Goal: Transaction & Acquisition: Download file/media

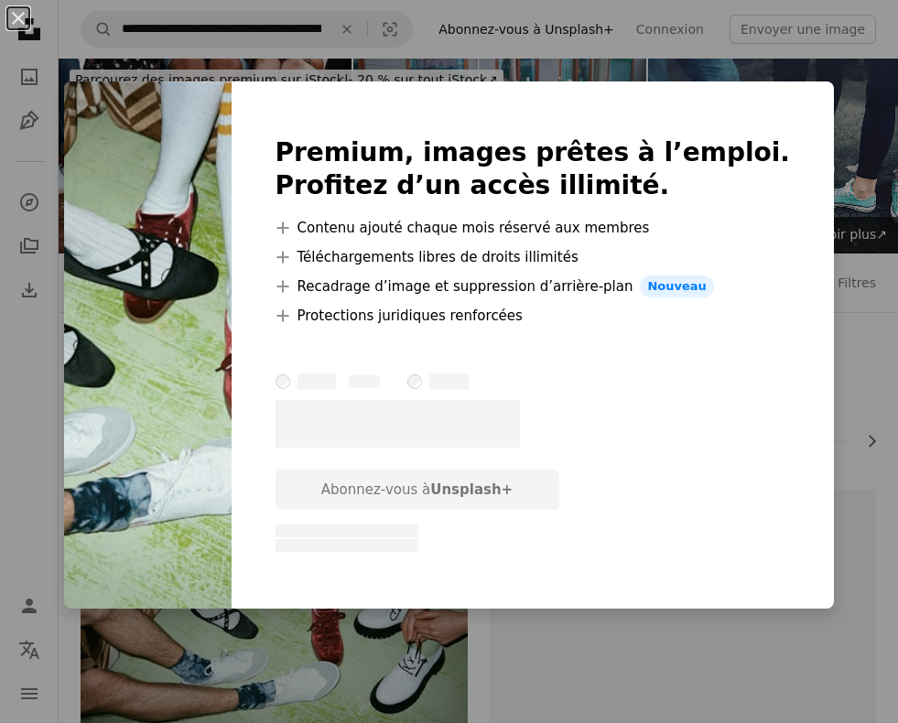
scroll to position [175, 0]
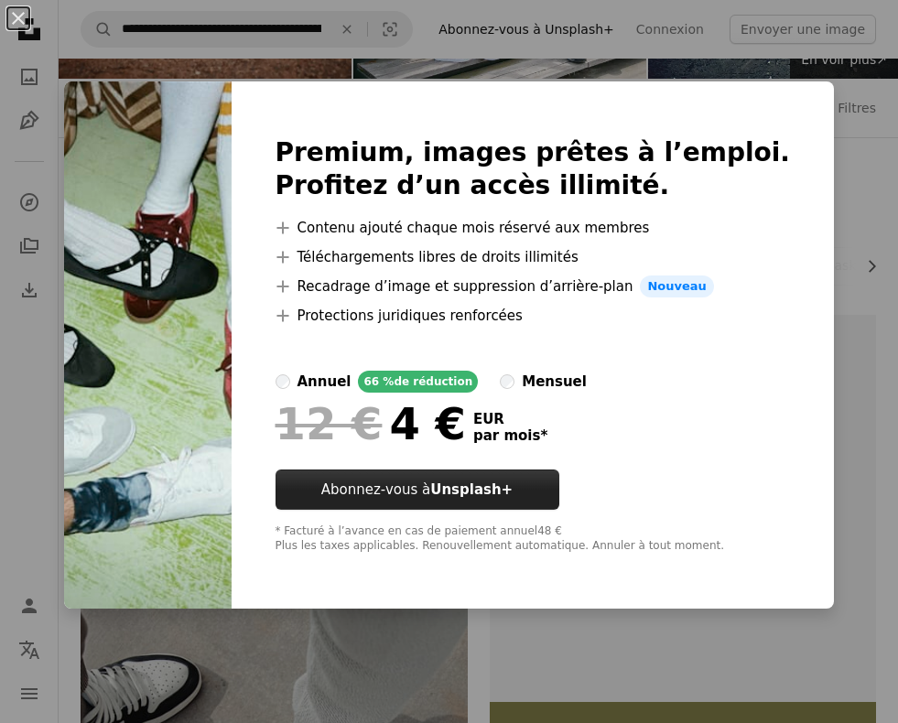
click at [512, 488] on strong "Unsplash+" at bounding box center [471, 489] width 82 height 16
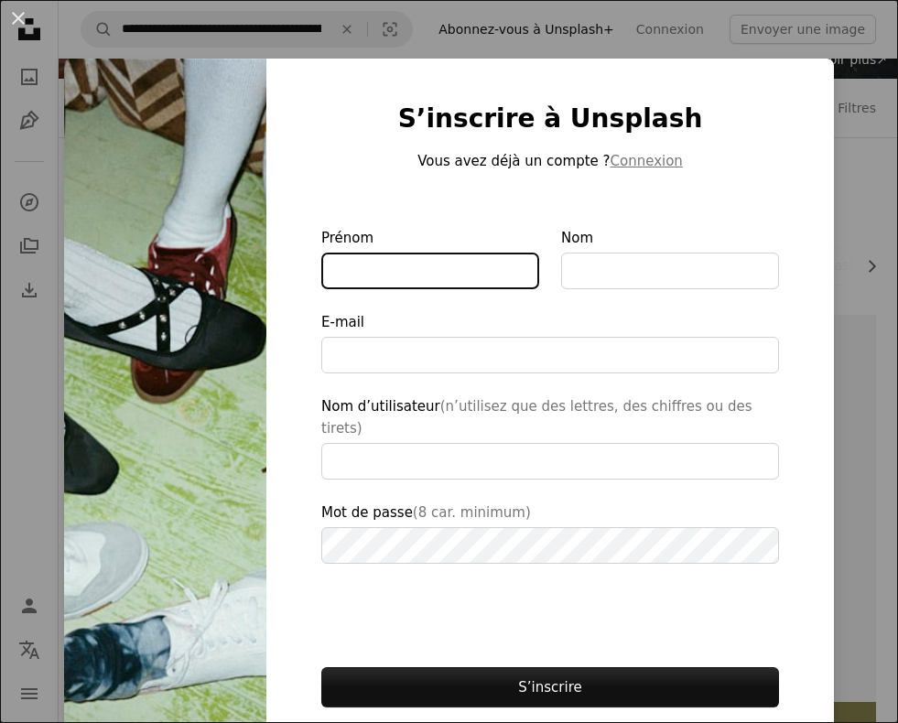
type input "**********"
click at [28, 27] on button "An X shape" at bounding box center [18, 18] width 22 height 22
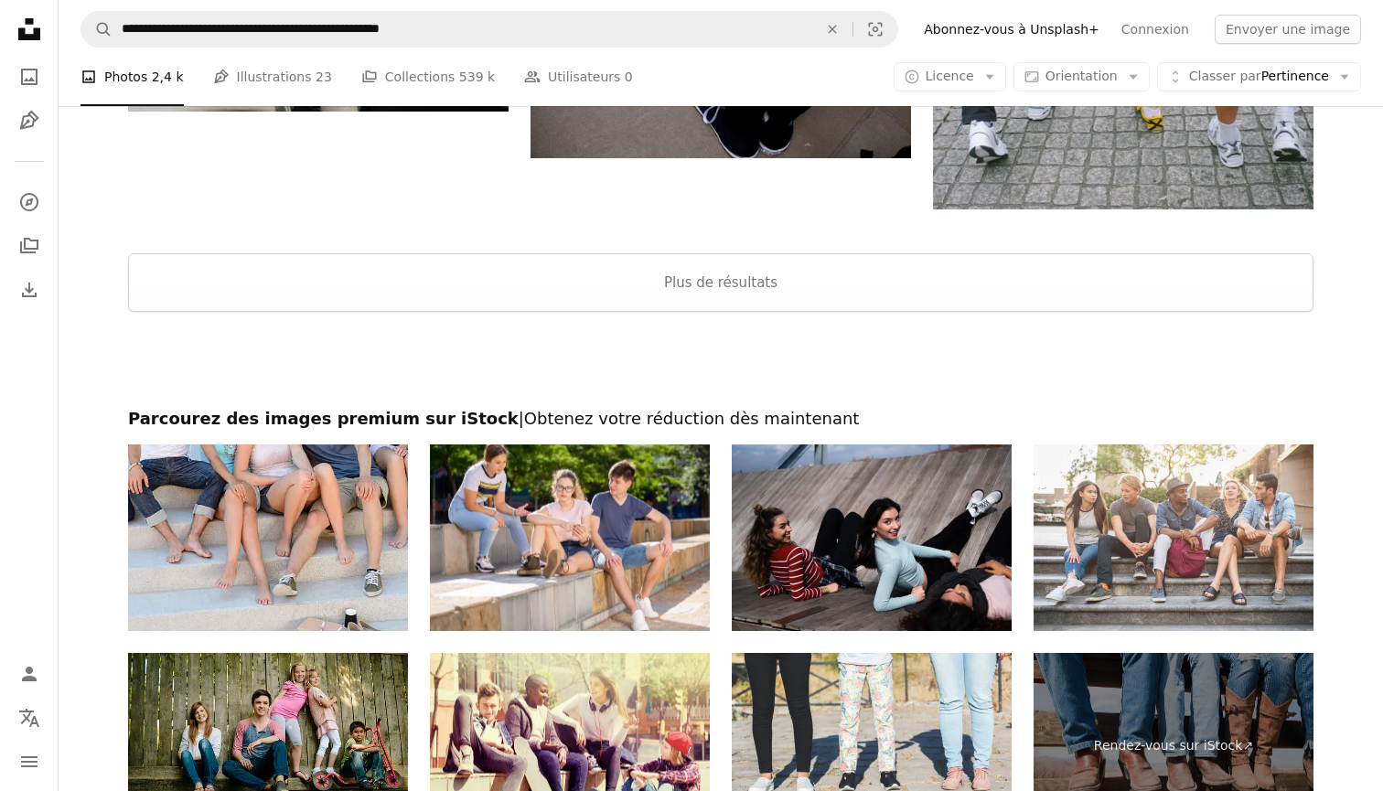
scroll to position [7299, 0]
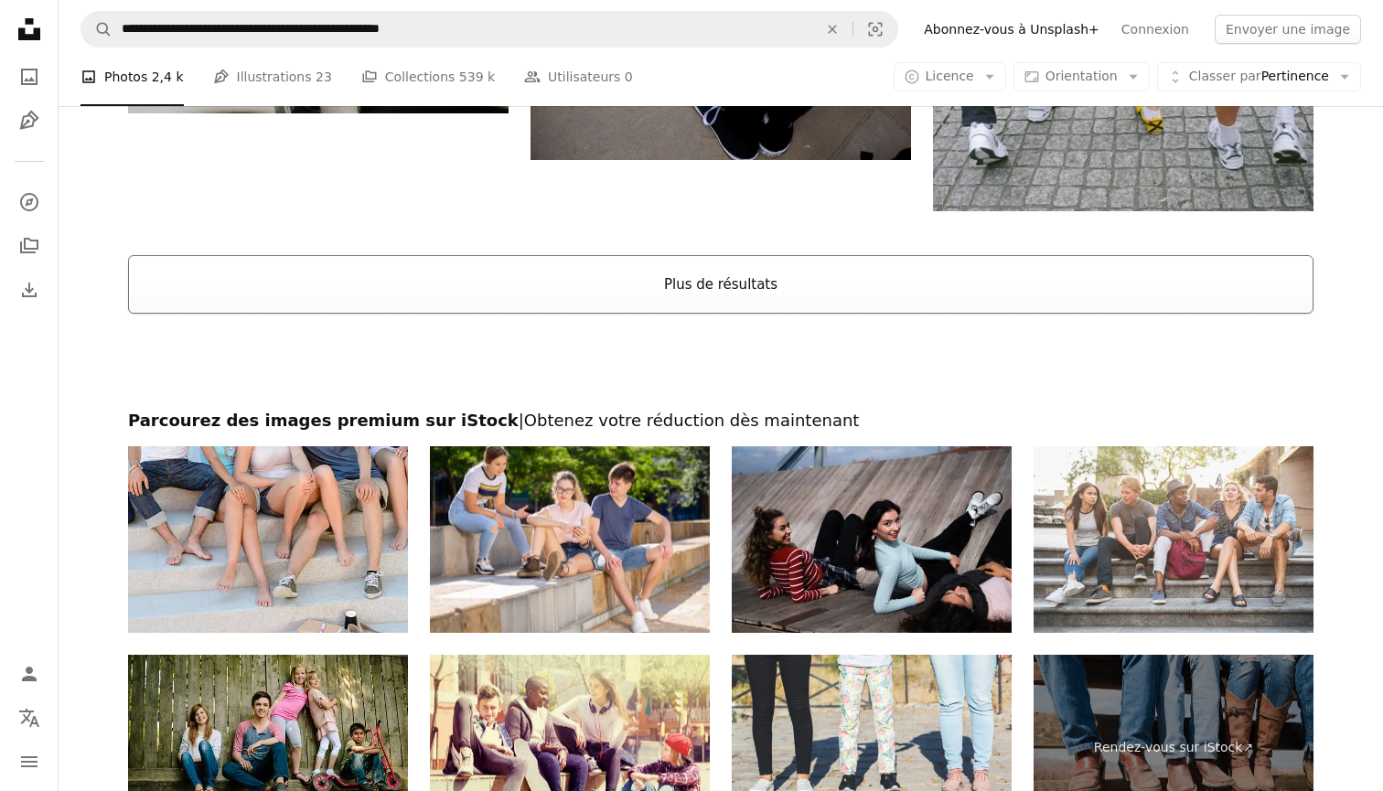
click at [687, 307] on button "Plus de résultats" at bounding box center [721, 284] width 1186 height 59
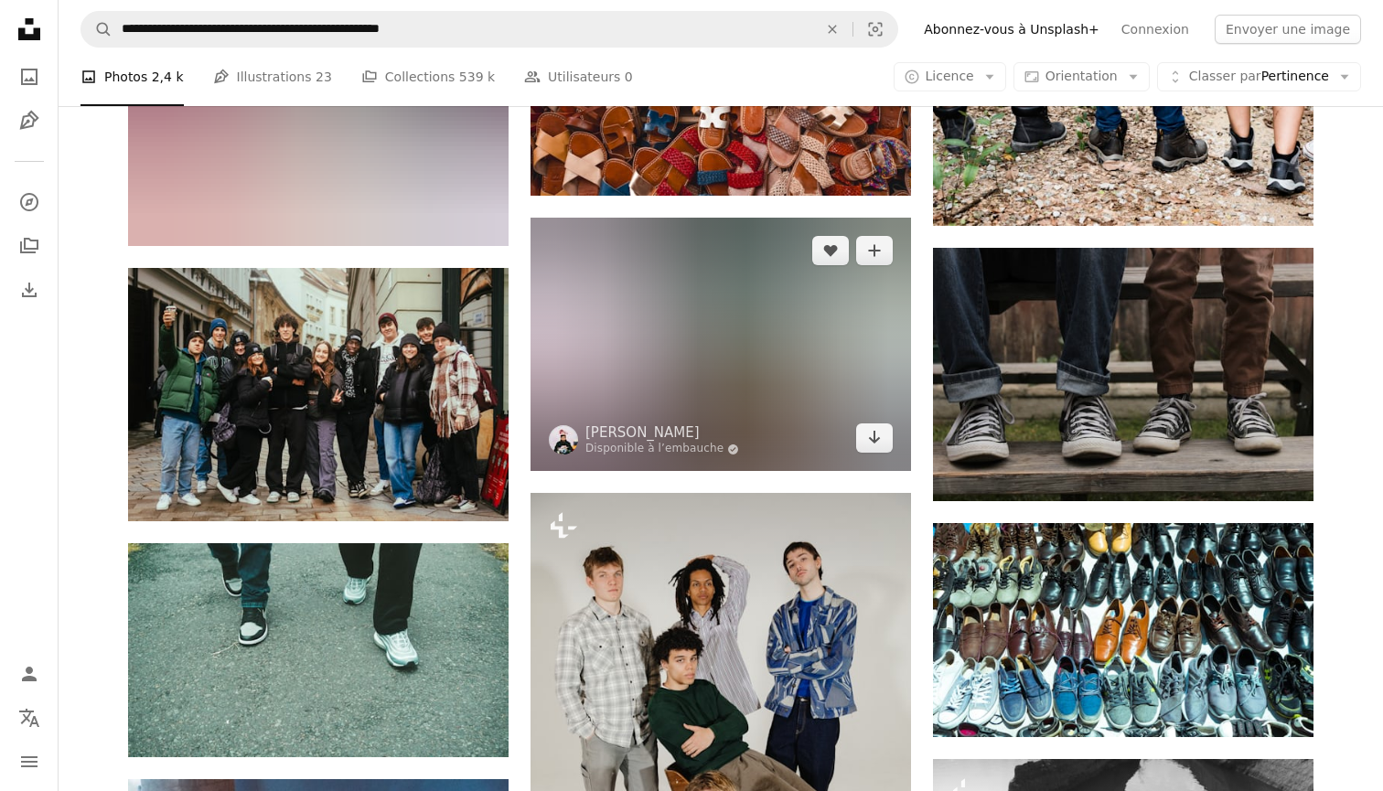
scroll to position [11173, 0]
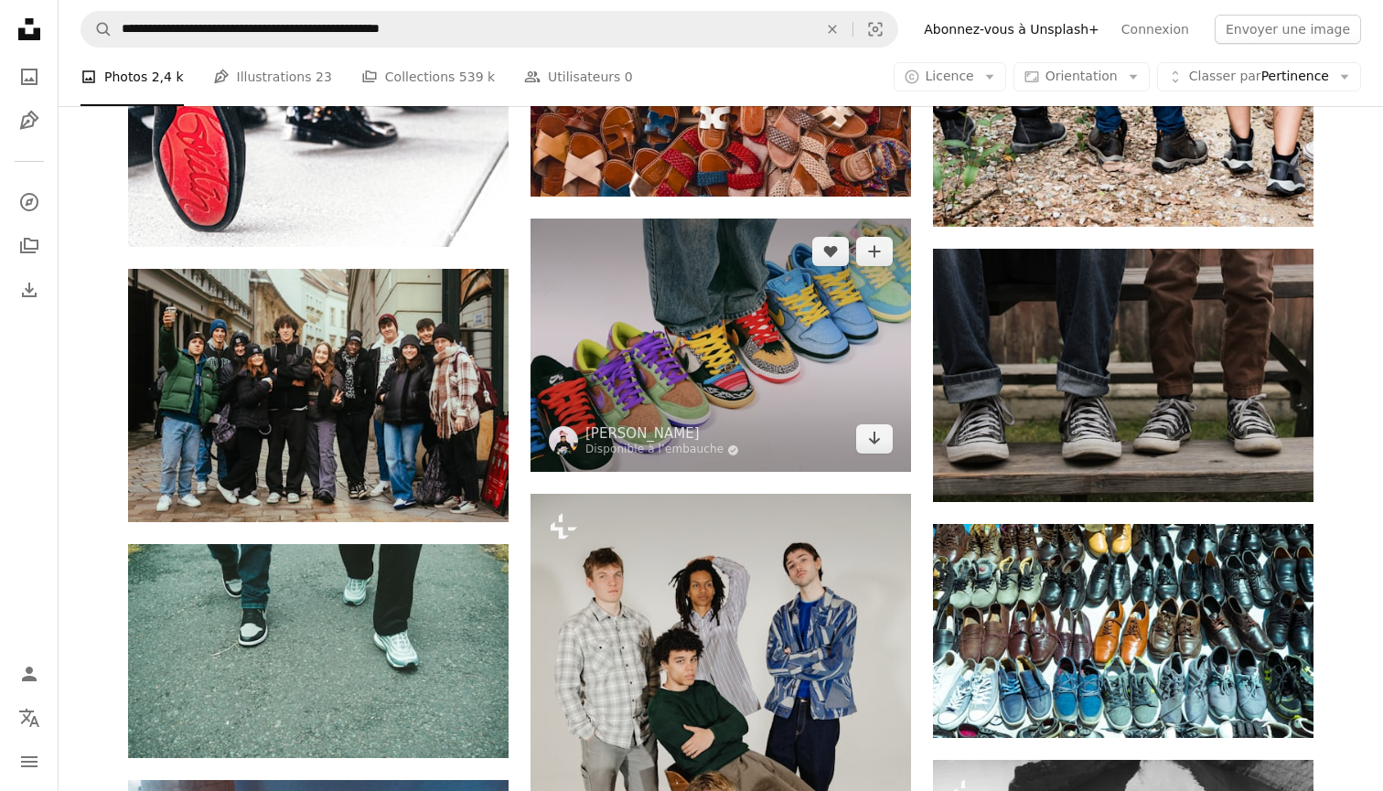
click at [749, 370] on img at bounding box center [721, 345] width 381 height 253
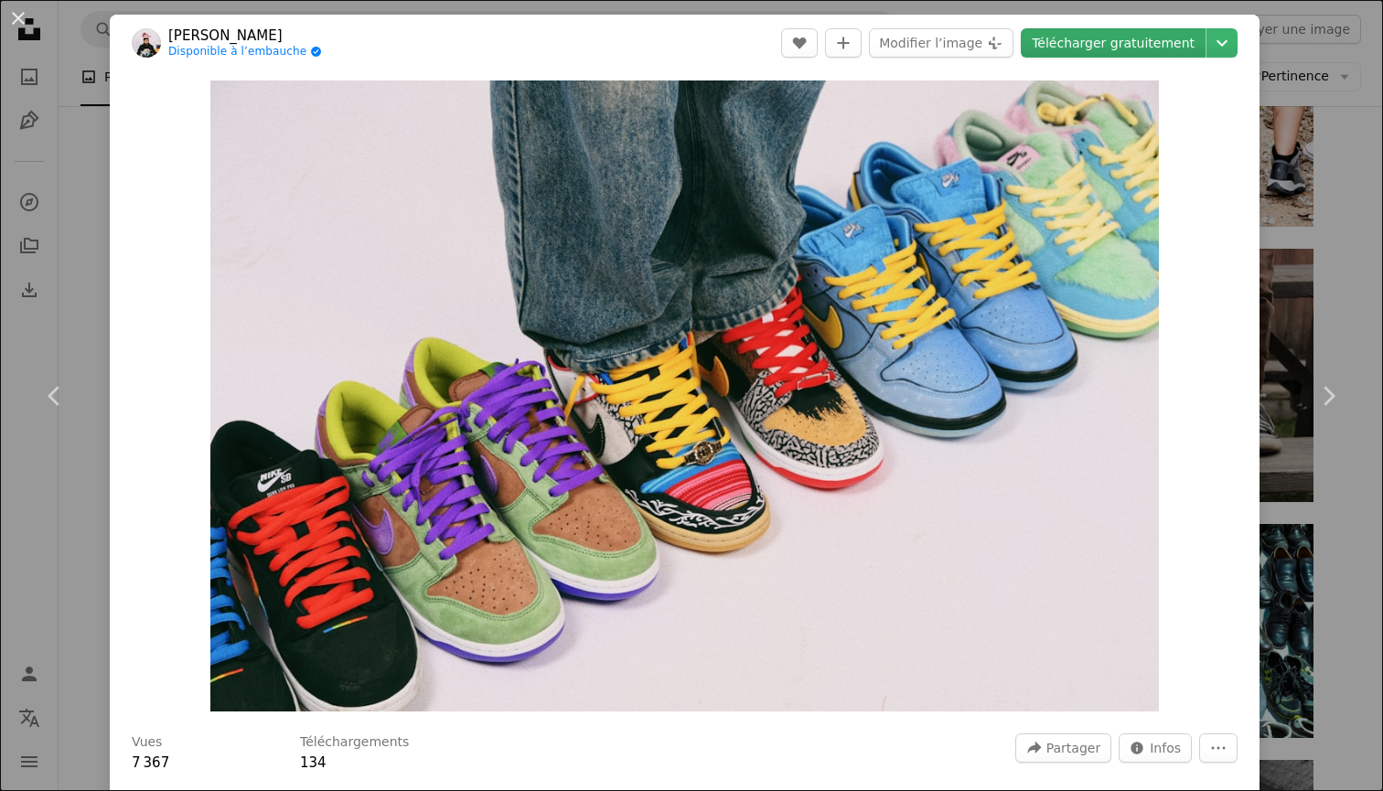
click at [897, 33] on link "Télécharger gratuitement" at bounding box center [1113, 42] width 185 height 29
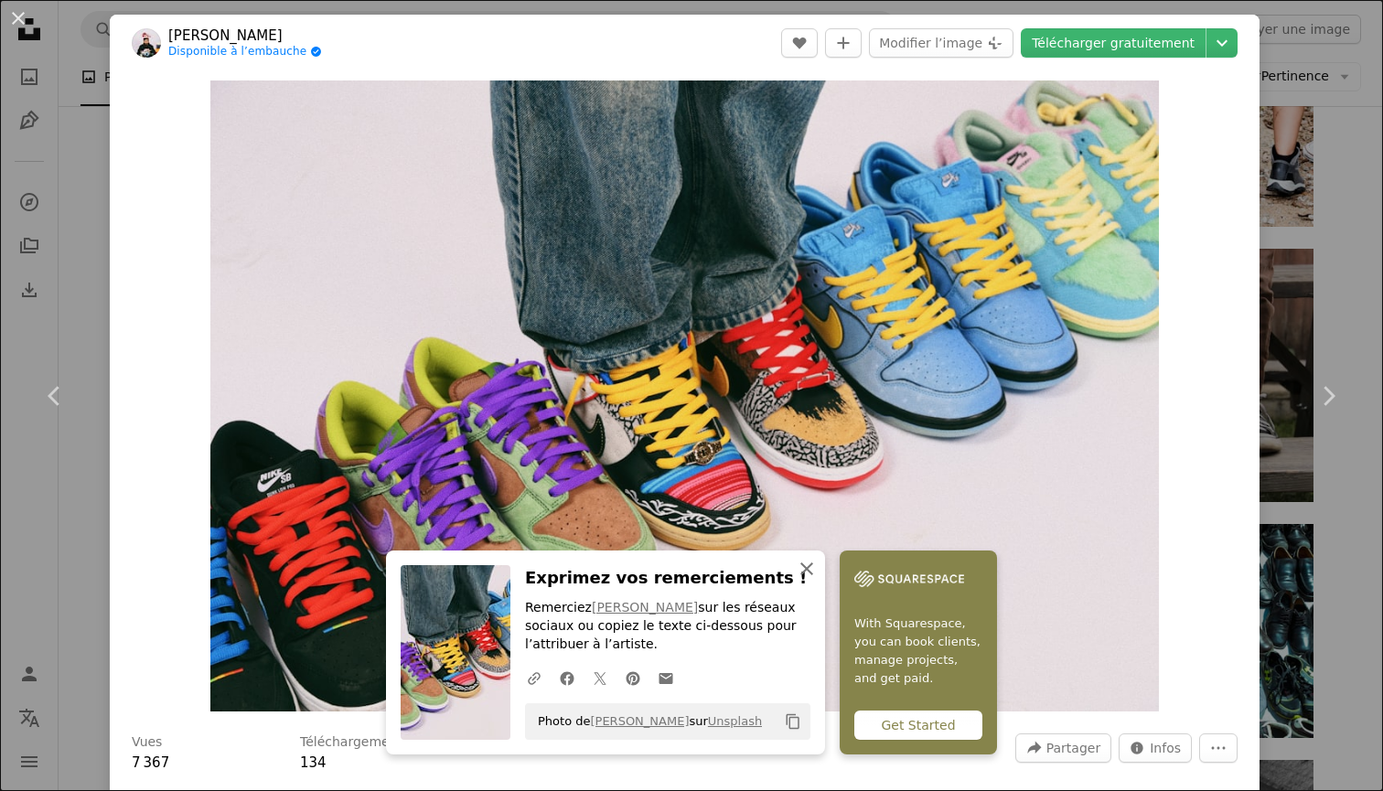
click at [807, 572] on icon "button" at bounding box center [807, 569] width 13 height 13
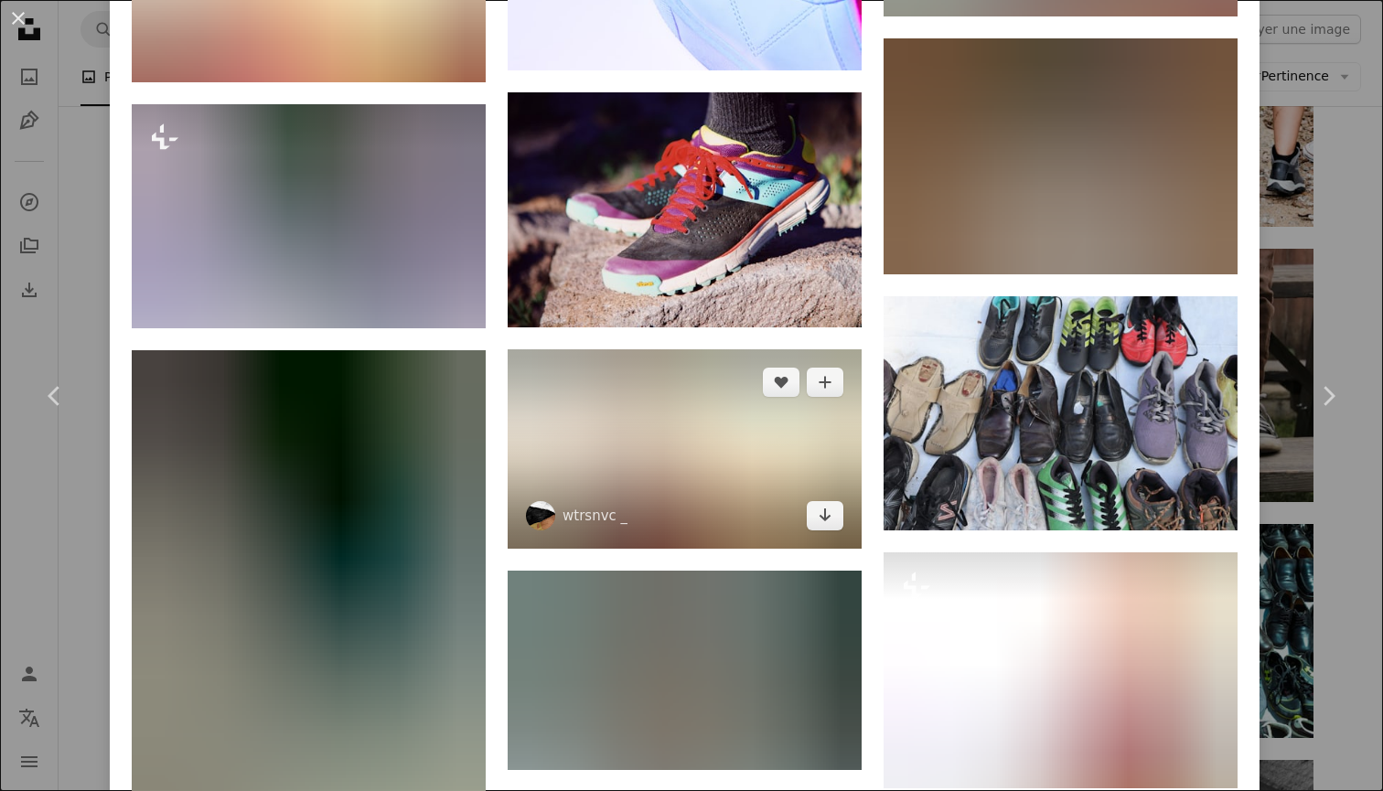
scroll to position [2001, 0]
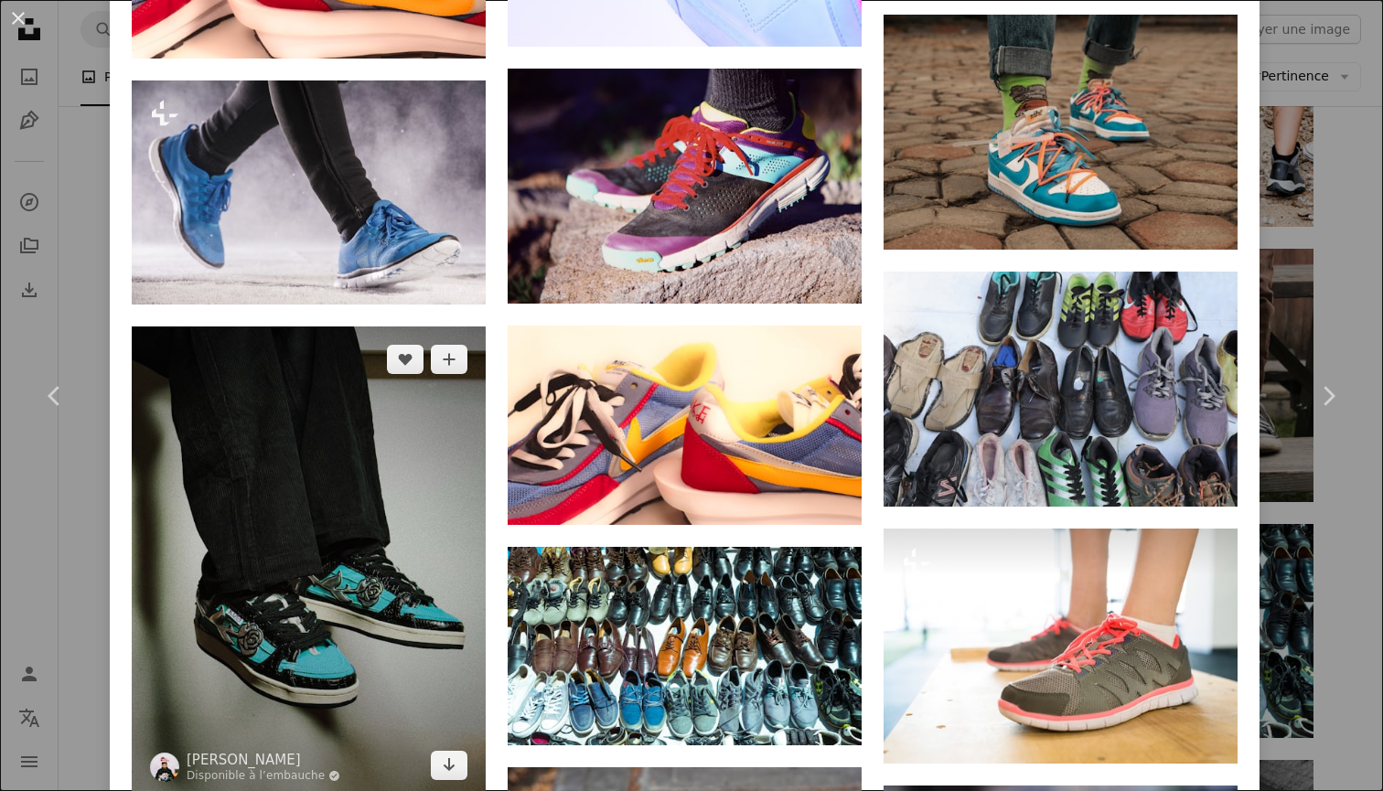
click at [274, 607] on img at bounding box center [309, 563] width 354 height 472
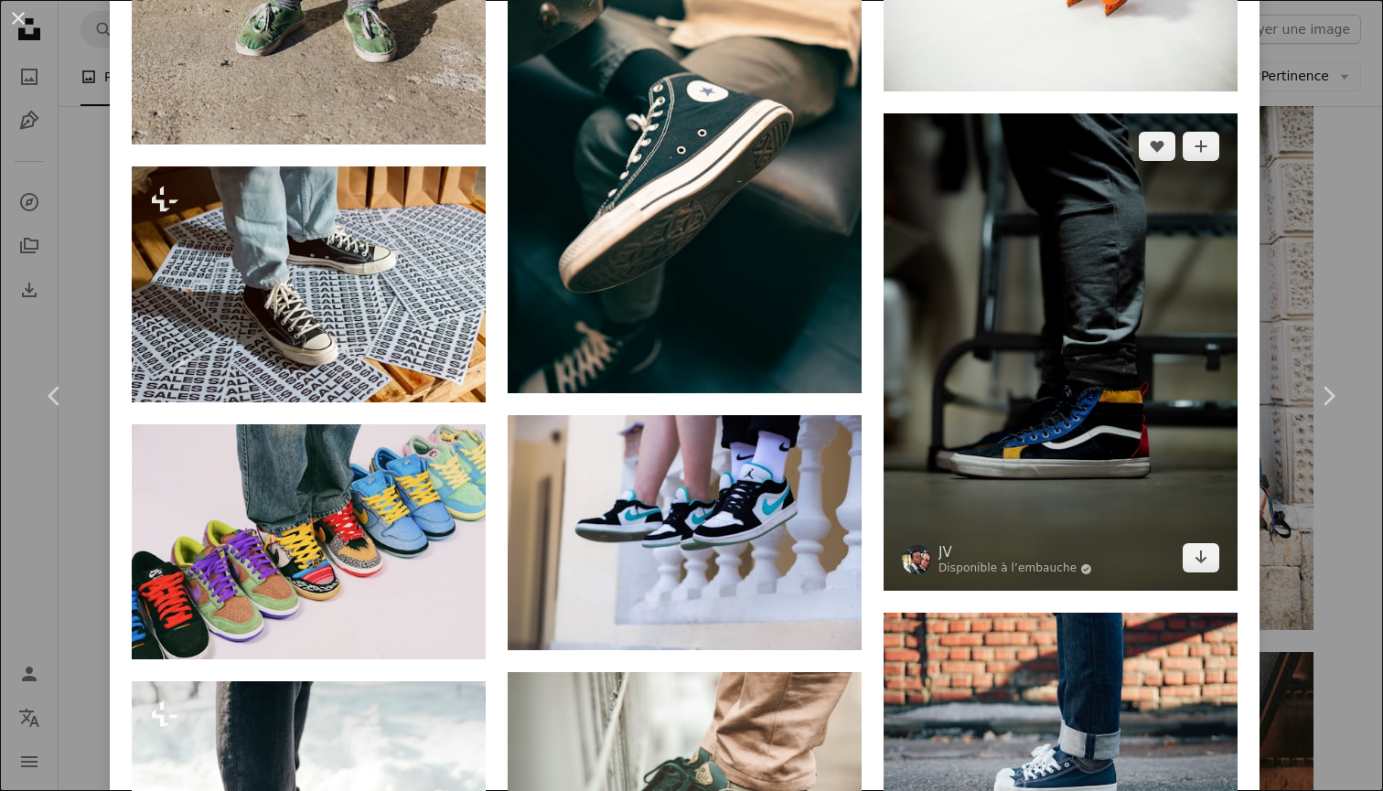
scroll to position [4193, 0]
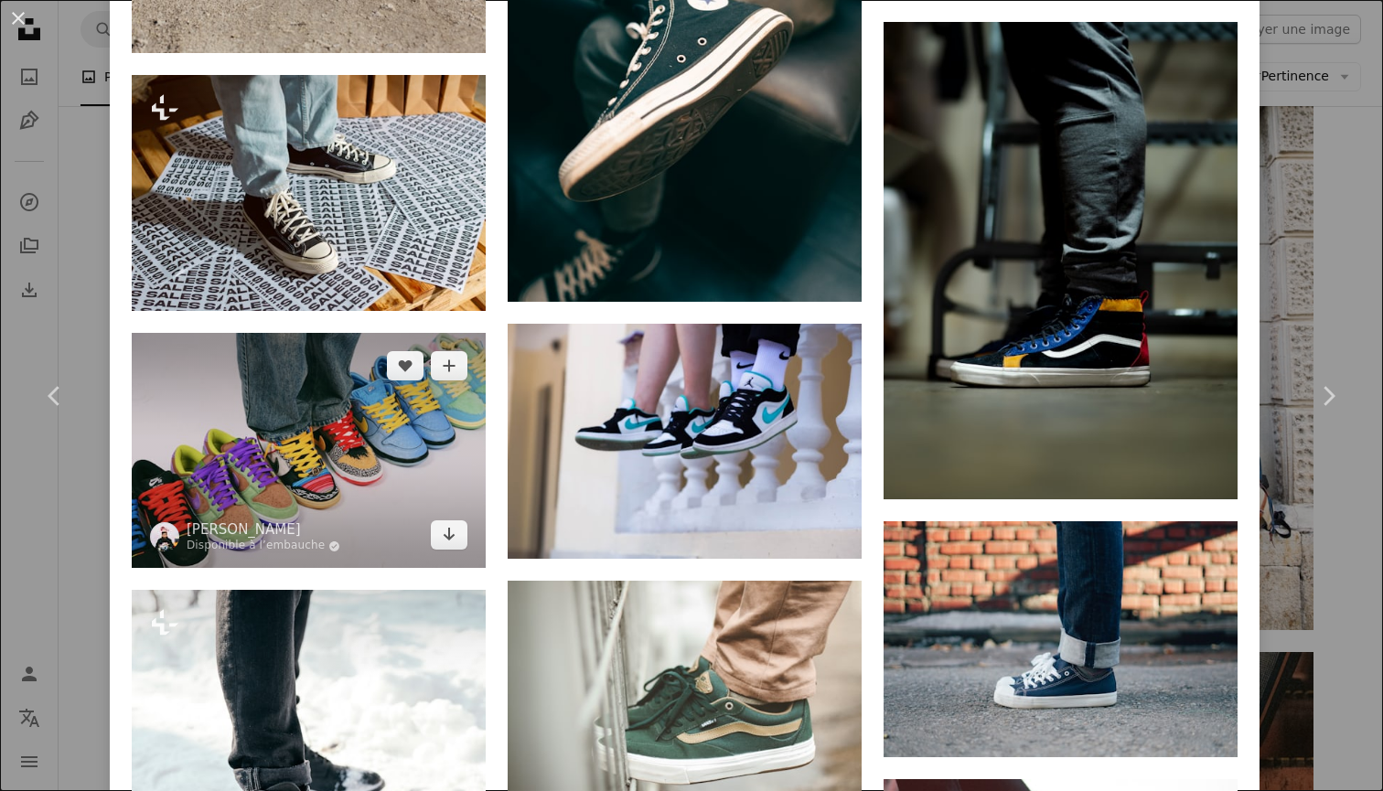
click at [331, 512] on img at bounding box center [309, 451] width 354 height 236
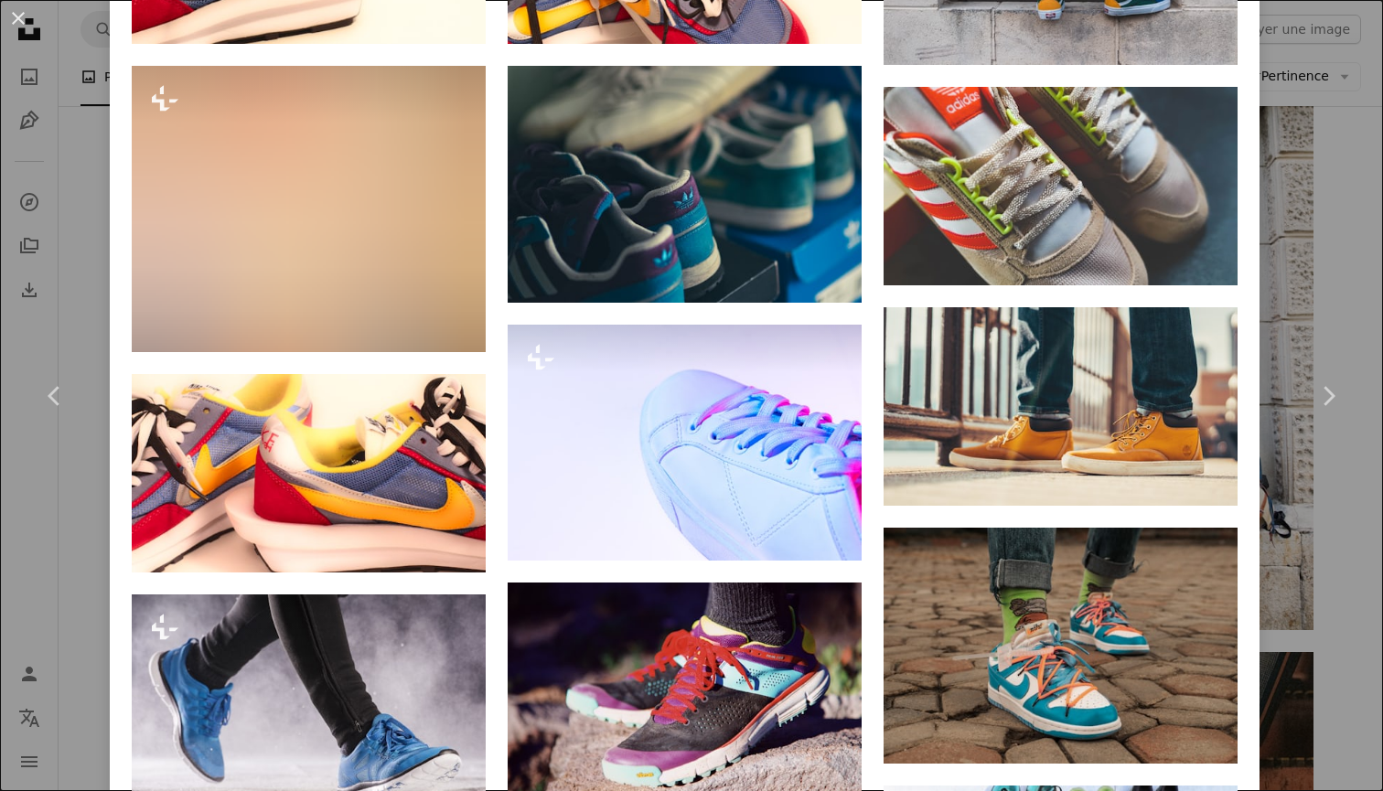
scroll to position [1483, 0]
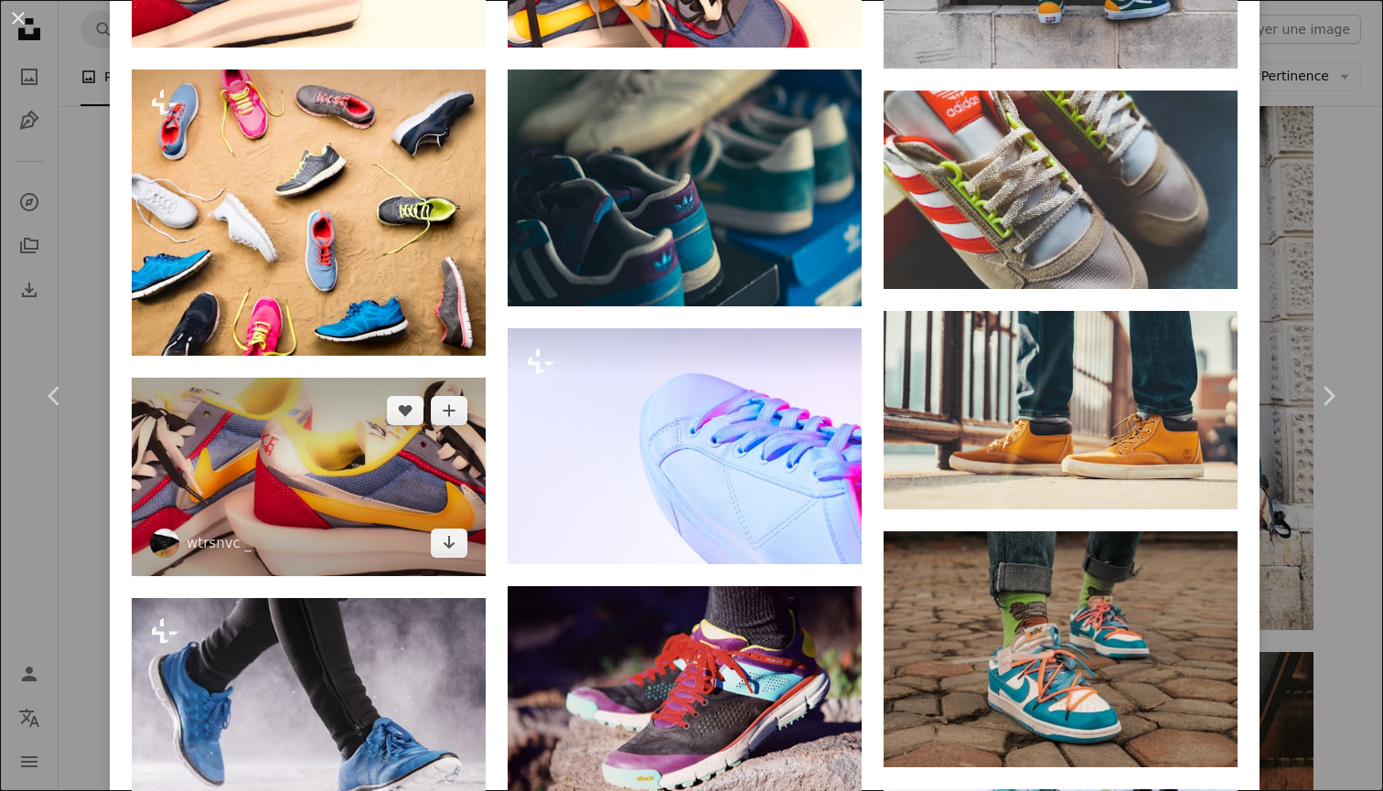
click at [382, 481] on img at bounding box center [309, 477] width 354 height 199
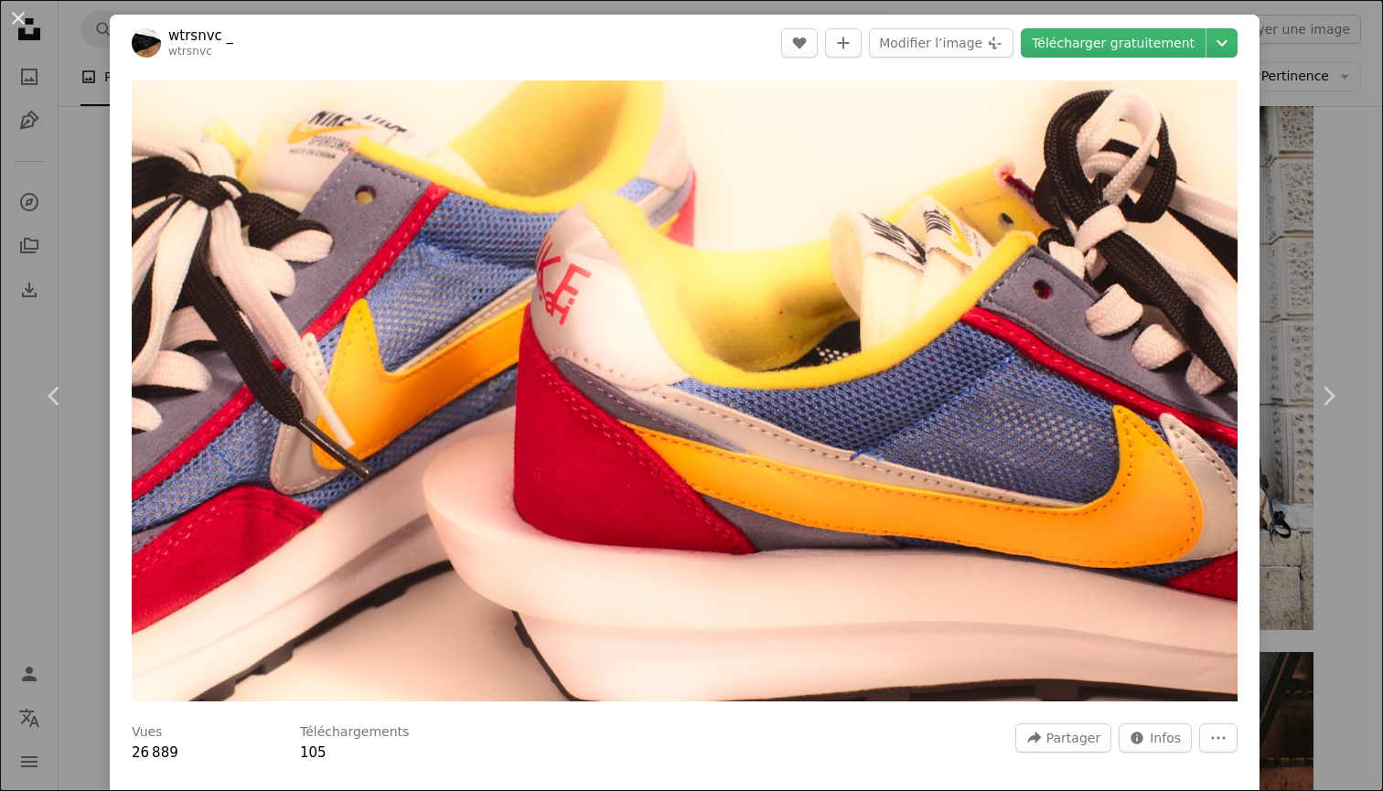
click at [897, 95] on div "An X shape Chevron left Chevron right wtrsnvc _ wtrsnvc A heart A plus sign Mod…" at bounding box center [691, 395] width 1383 height 791
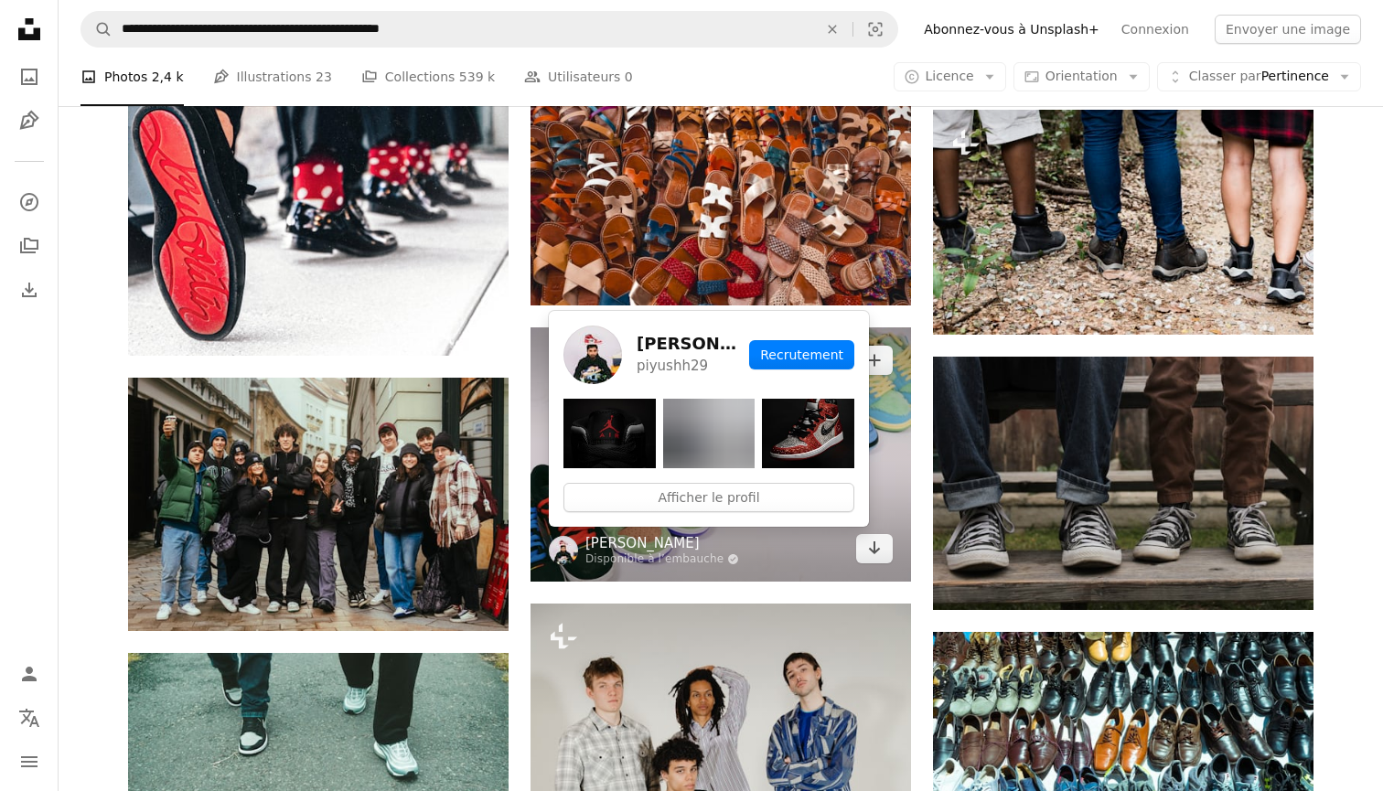
scroll to position [11047, 0]
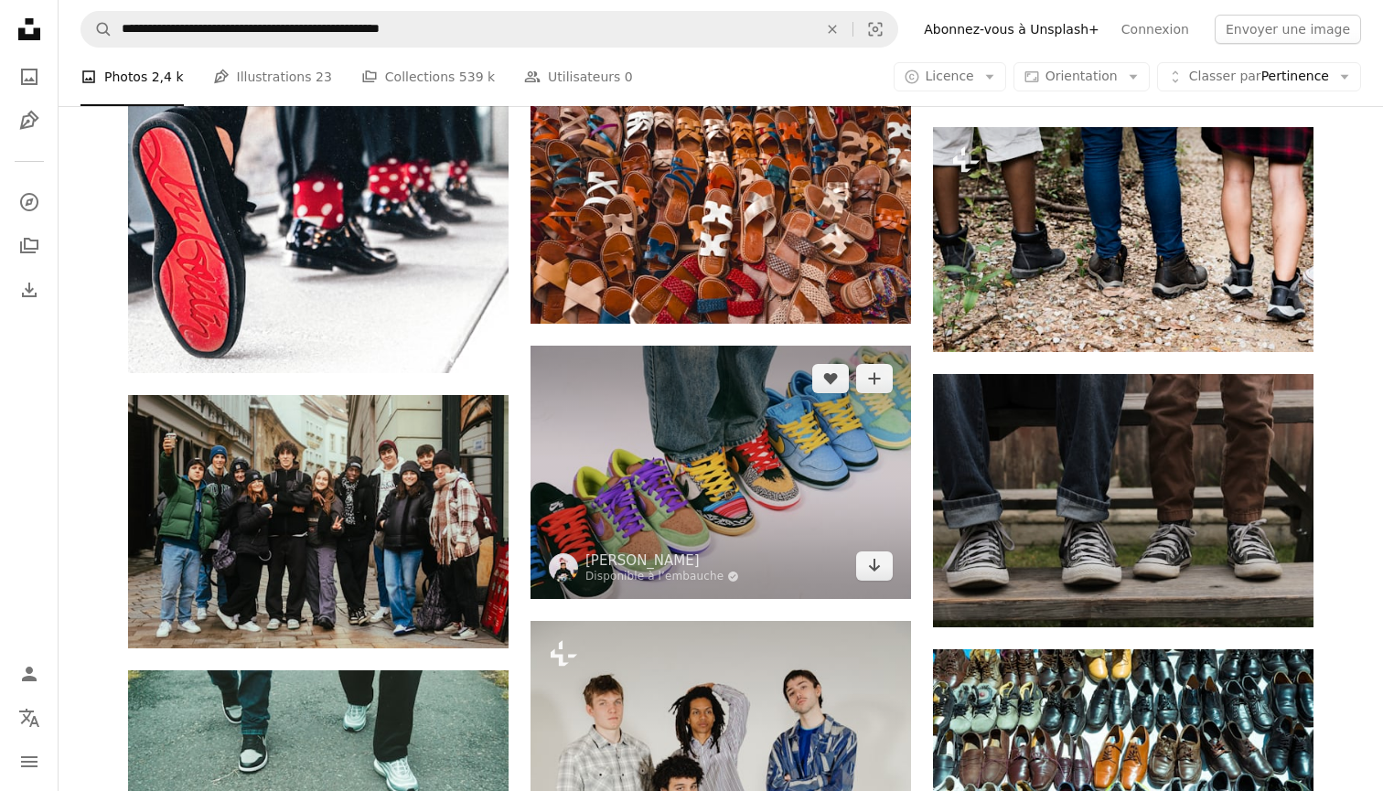
click at [788, 476] on img at bounding box center [721, 472] width 381 height 253
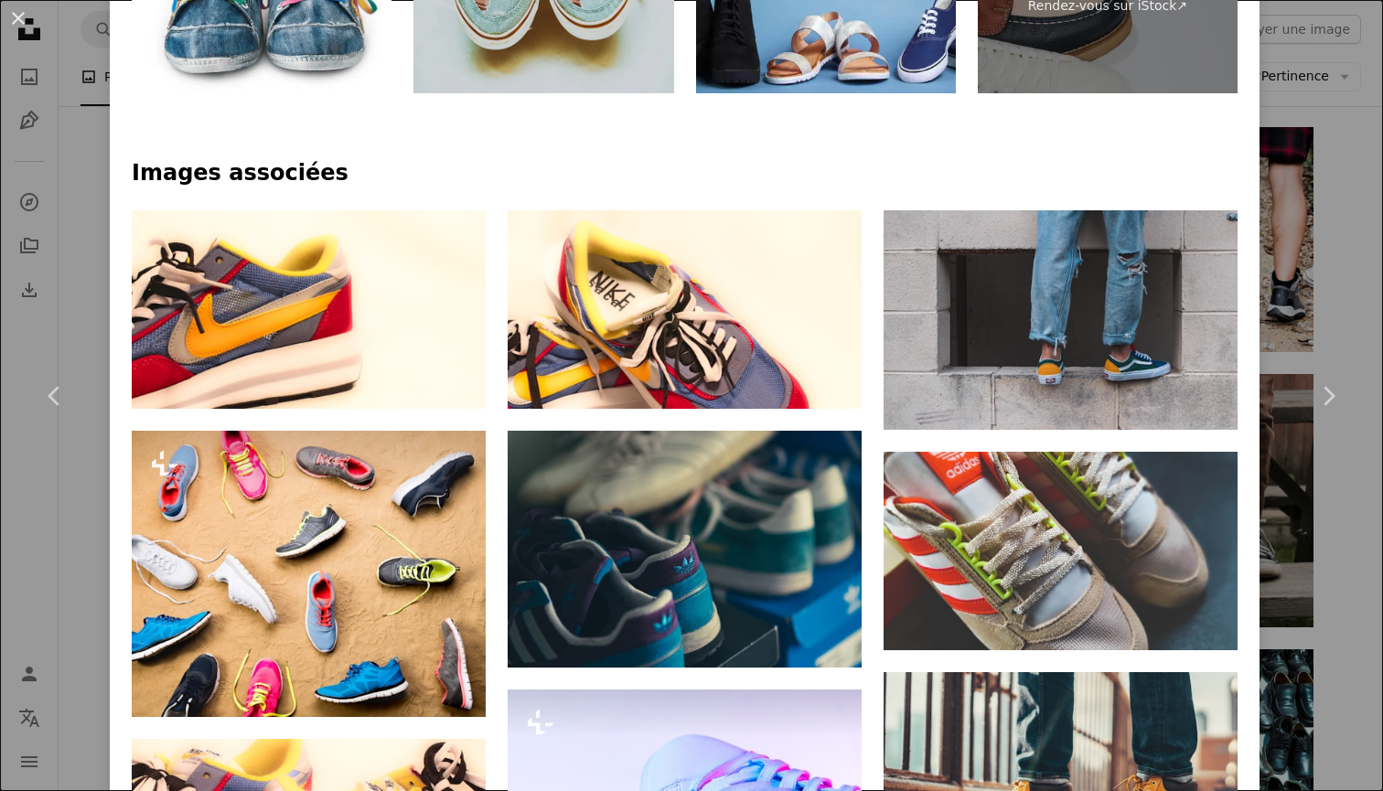
scroll to position [1095, 0]
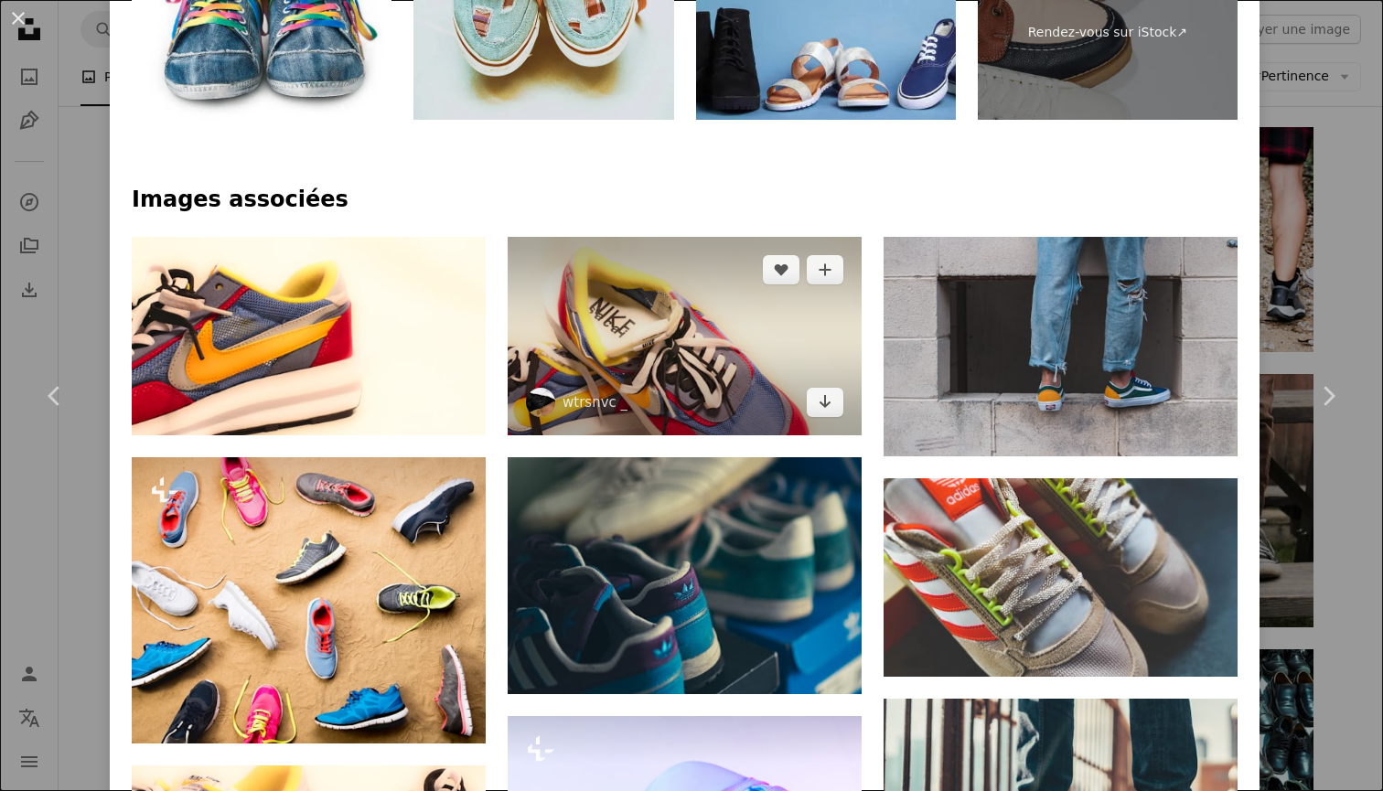
click at [648, 353] on img at bounding box center [685, 336] width 354 height 199
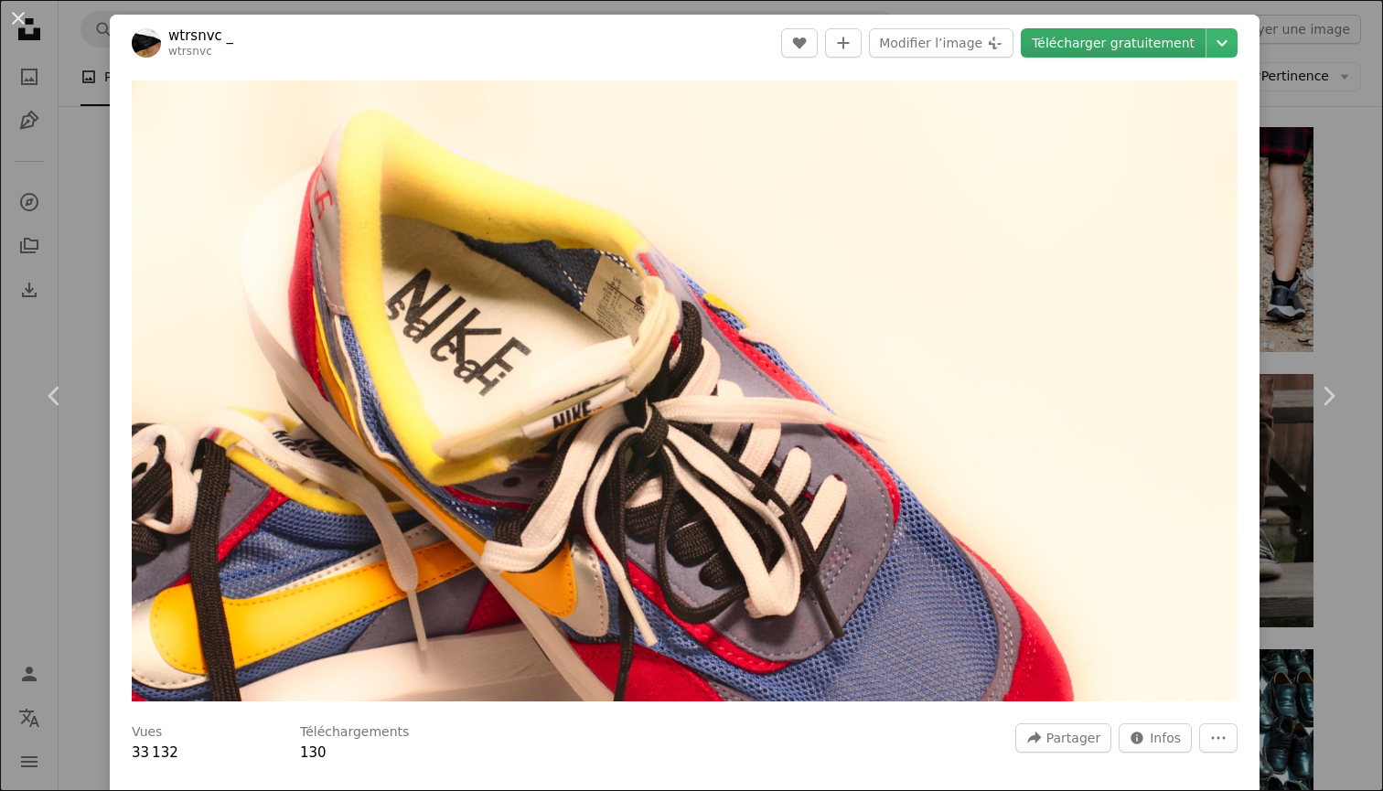
click at [897, 48] on link "Télécharger gratuitement" at bounding box center [1113, 42] width 185 height 29
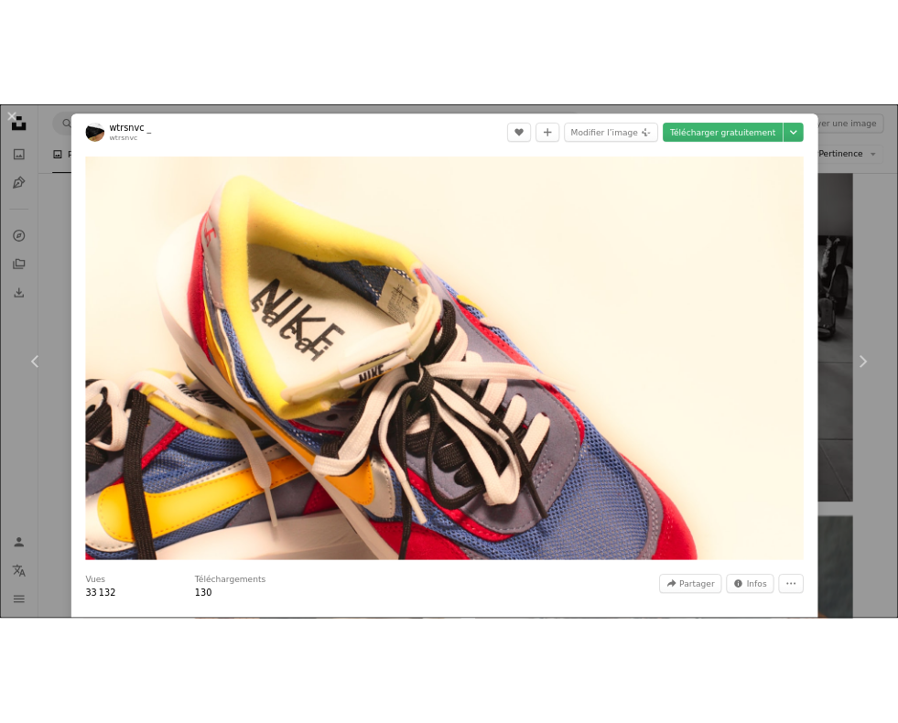
scroll to position [8873, 0]
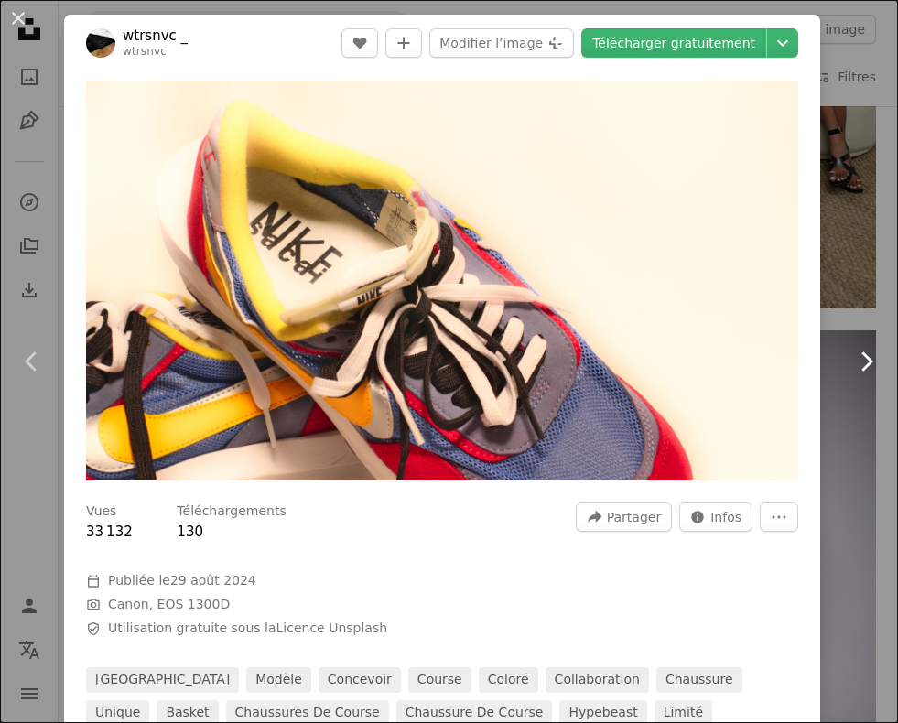
click at [860, 316] on link "Chevron right" at bounding box center [866, 362] width 64 height 176
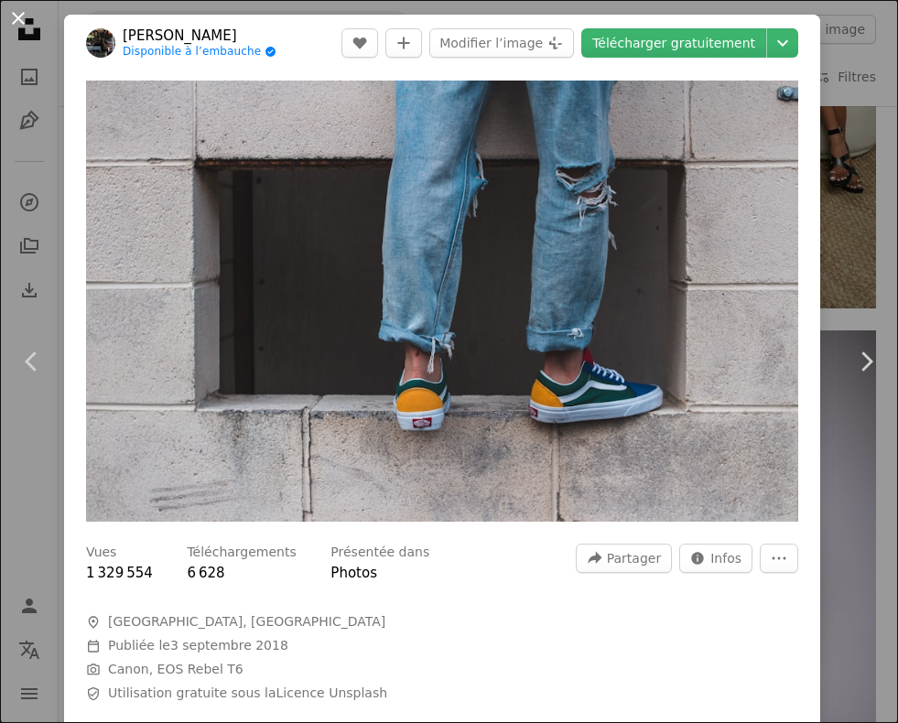
click at [25, 16] on button "An X shape" at bounding box center [18, 18] width 22 height 22
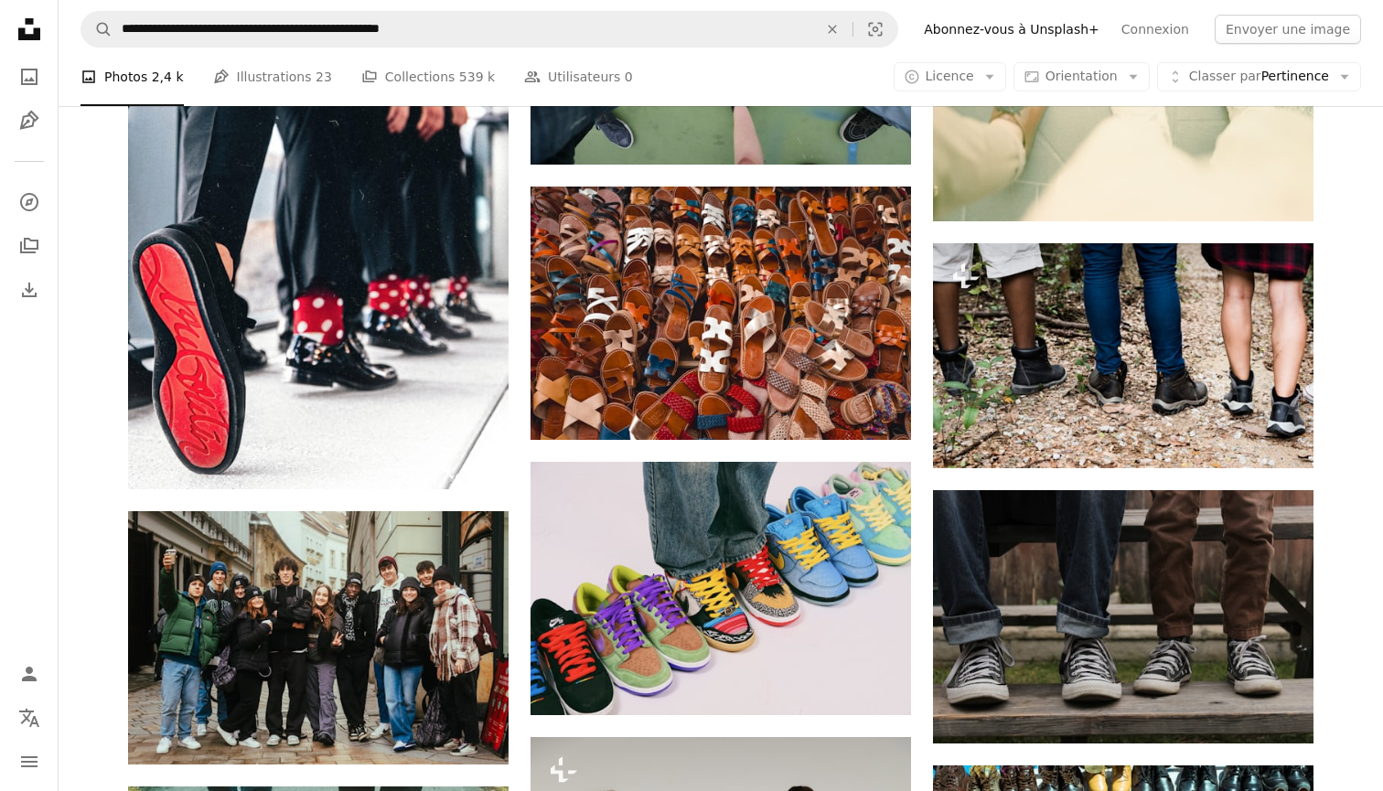
scroll to position [10957, 0]
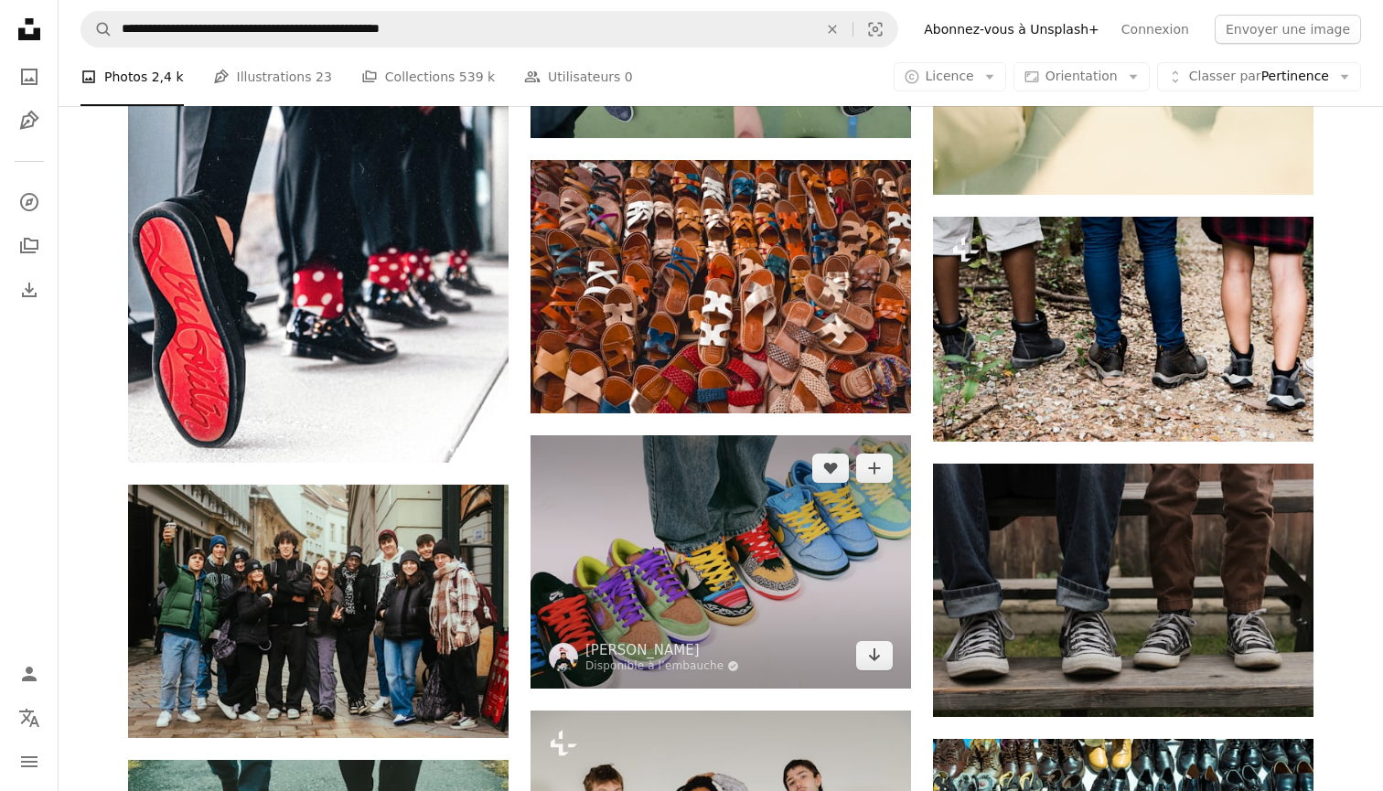
click at [771, 533] on img at bounding box center [721, 562] width 381 height 253
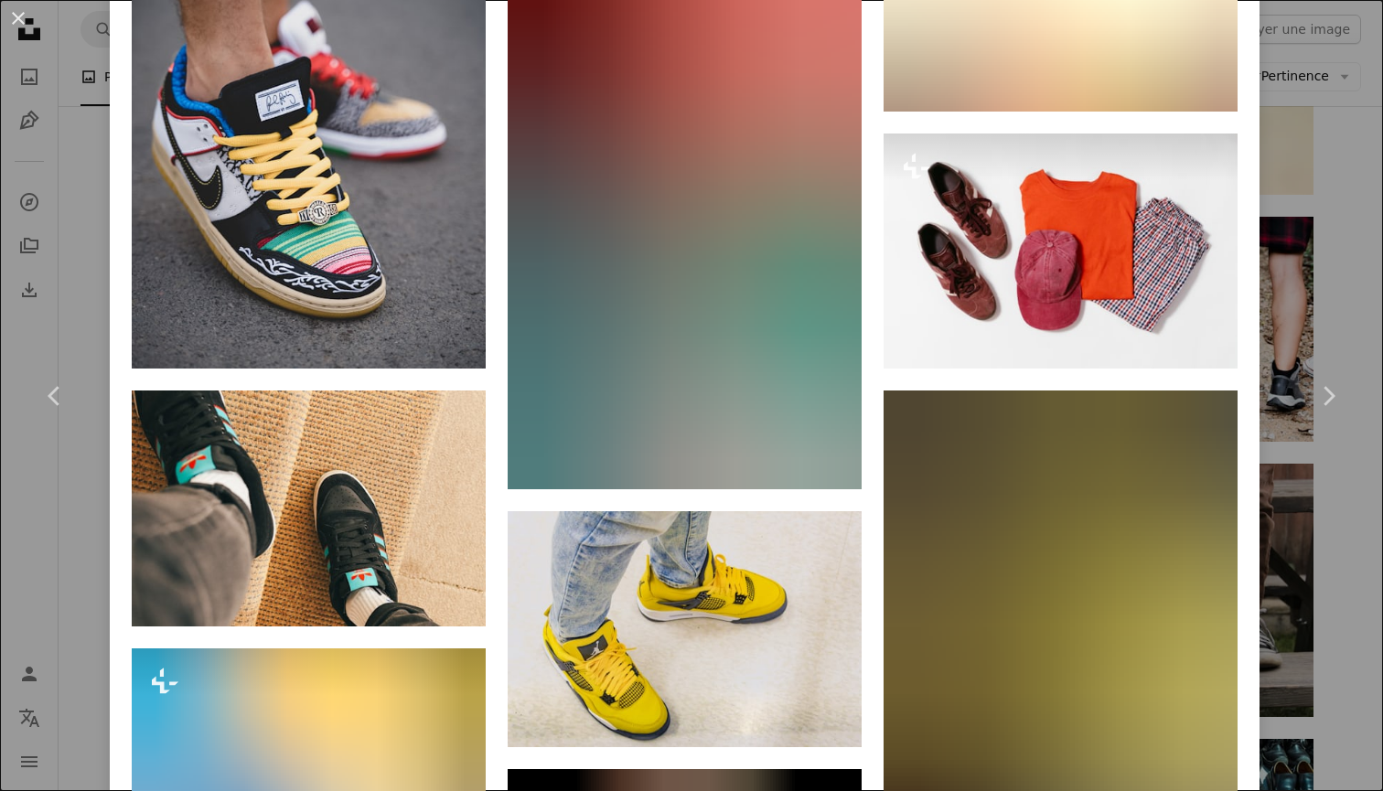
scroll to position [4340, 0]
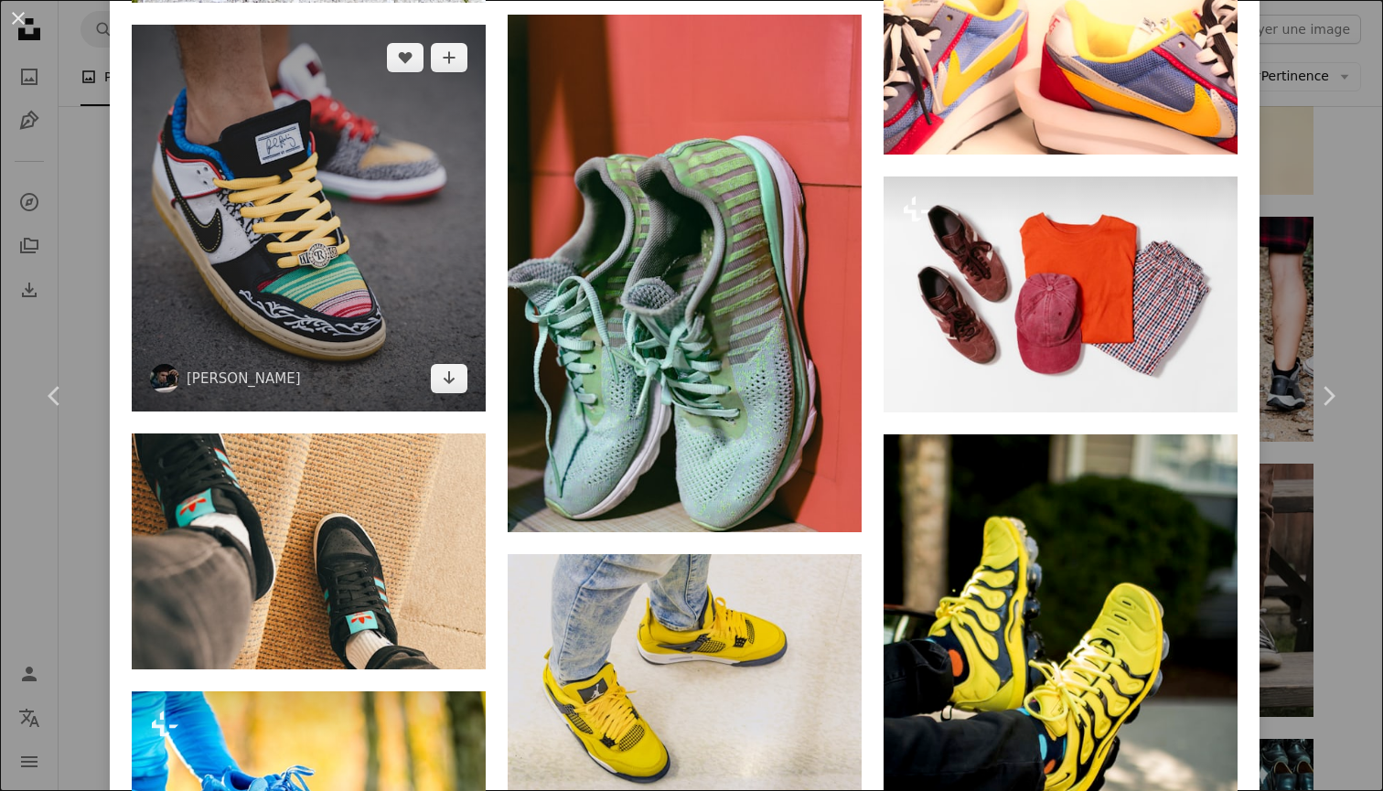
click at [331, 267] on img at bounding box center [309, 218] width 354 height 387
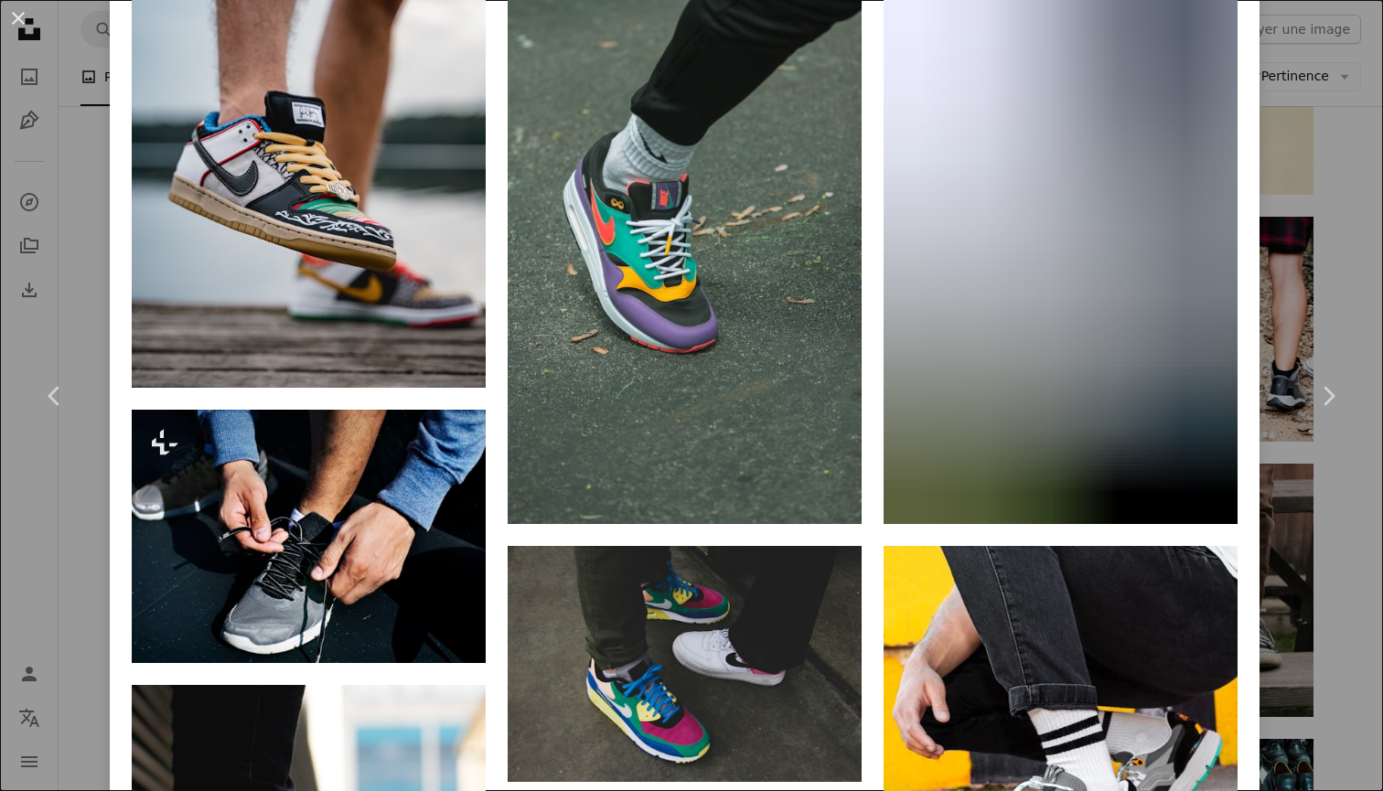
scroll to position [1399, 0]
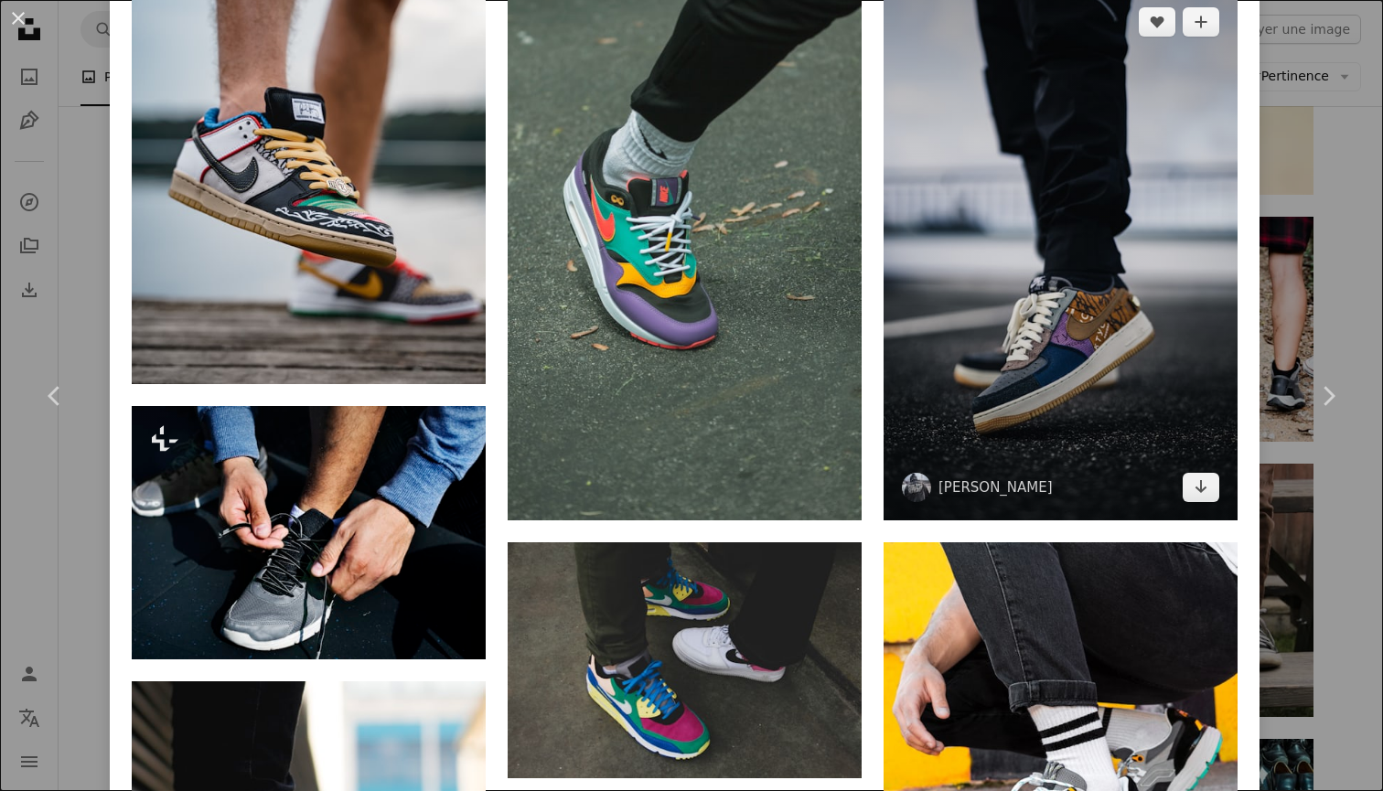
click at [897, 346] on img at bounding box center [1061, 255] width 354 height 532
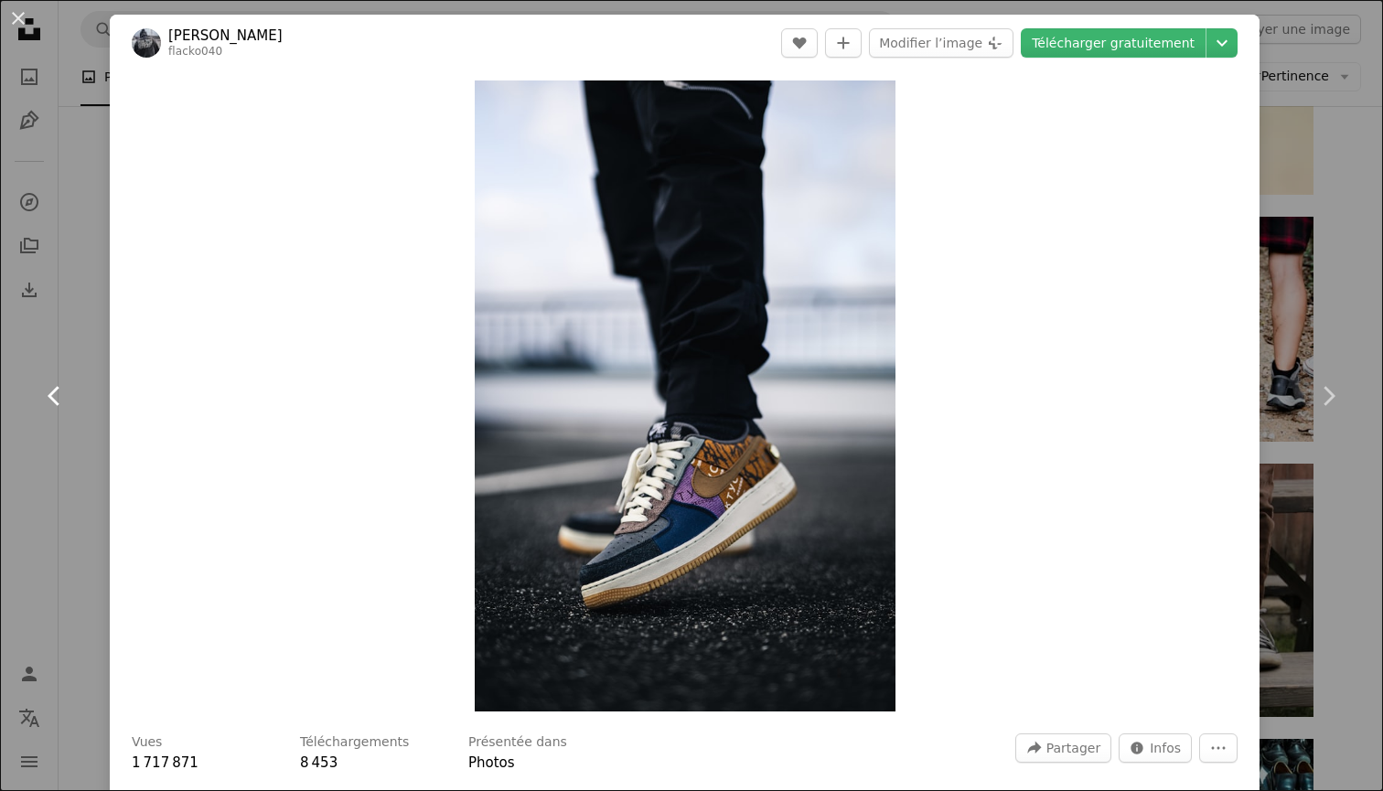
click at [48, 391] on icon "Chevron left" at bounding box center [54, 396] width 29 height 29
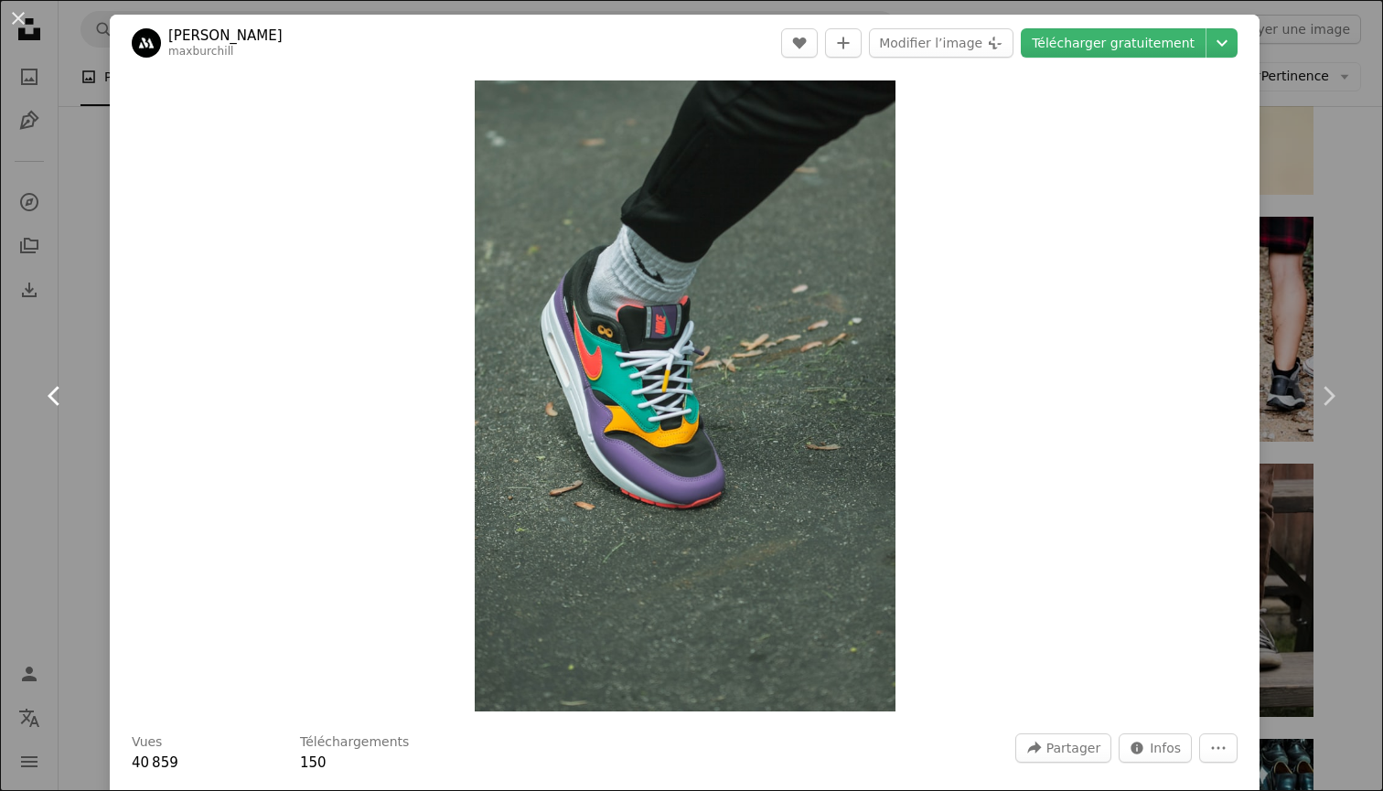
click at [48, 391] on icon "Chevron left" at bounding box center [54, 396] width 29 height 29
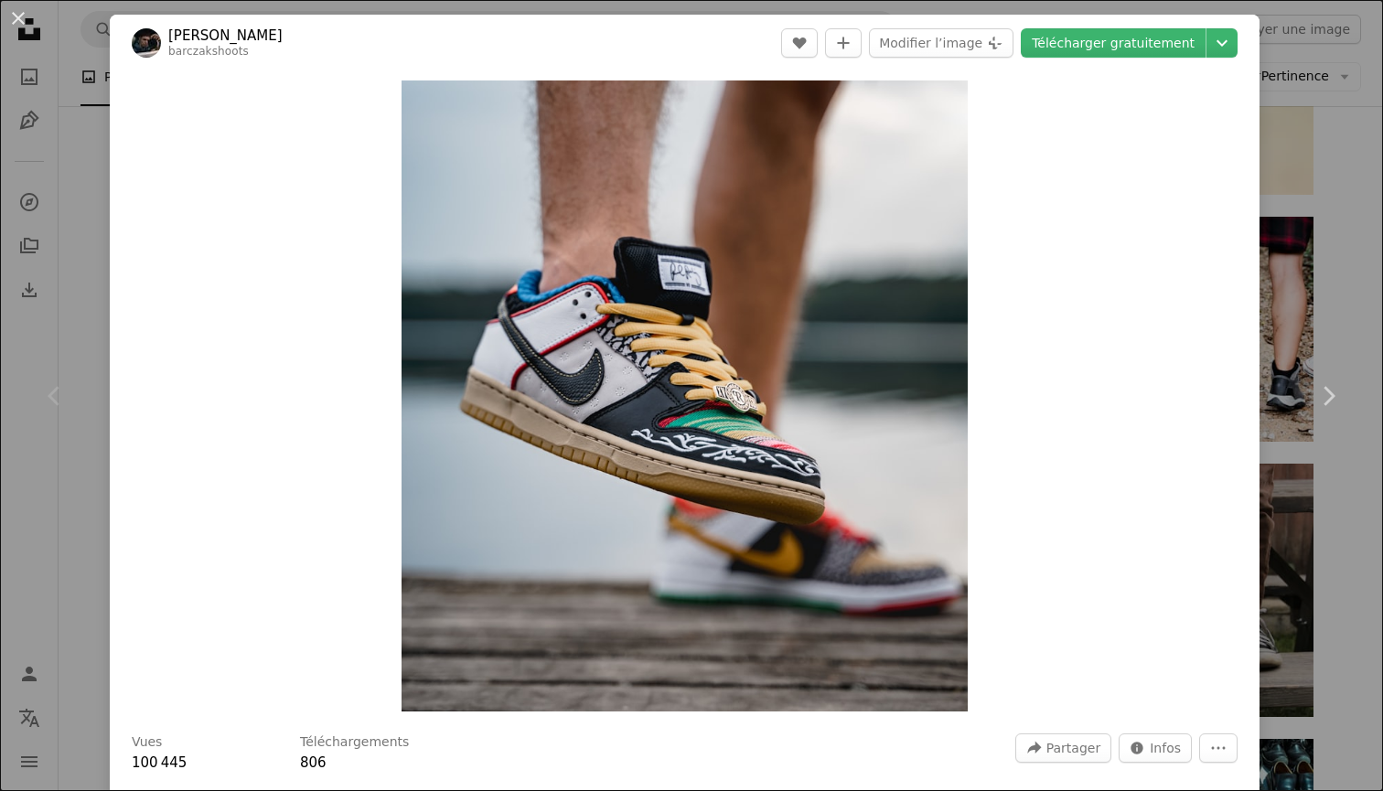
click at [897, 259] on div "An X shape Chevron left Chevron right [PERSON_NAME] barczakshoots A heart A plu…" at bounding box center [691, 395] width 1383 height 791
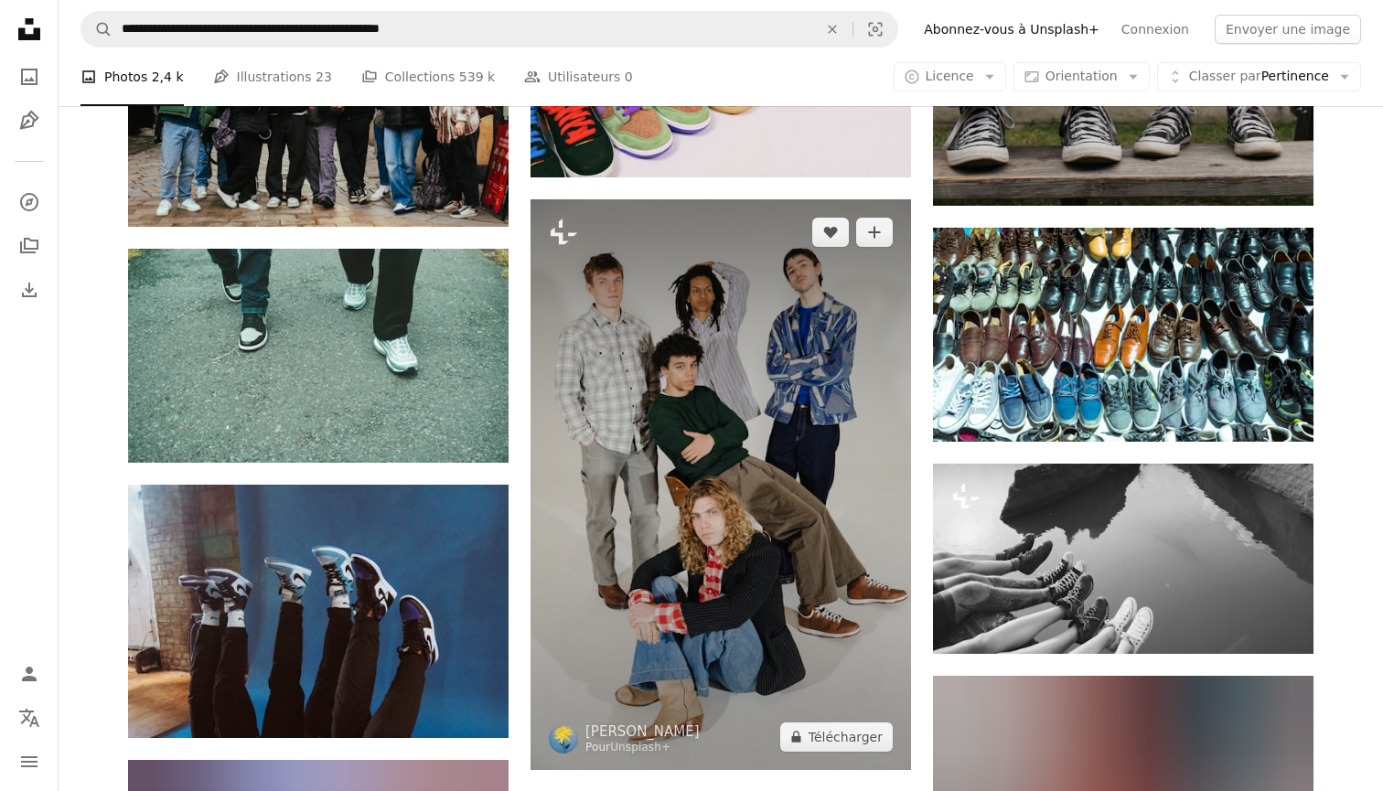
scroll to position [11603, 0]
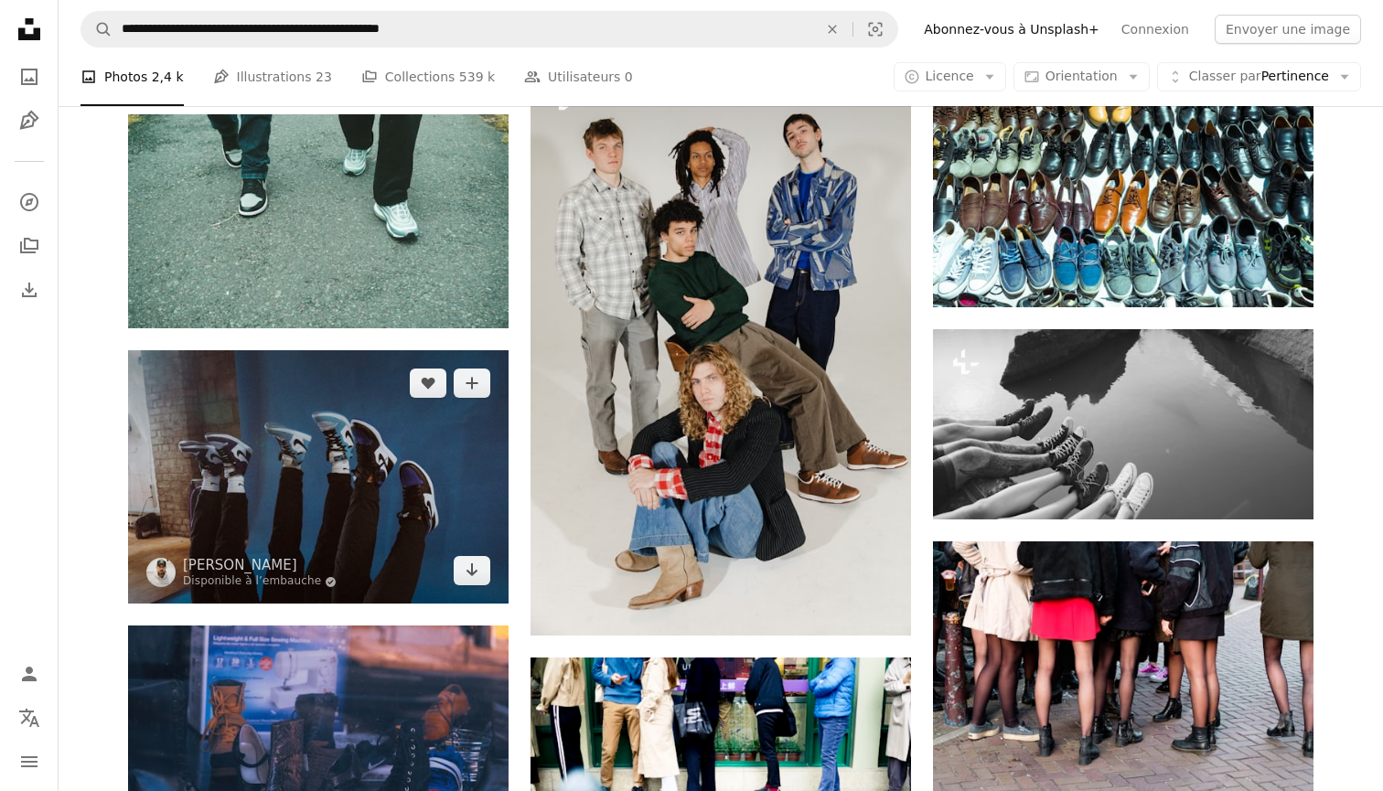
click at [365, 519] on img at bounding box center [318, 476] width 381 height 253
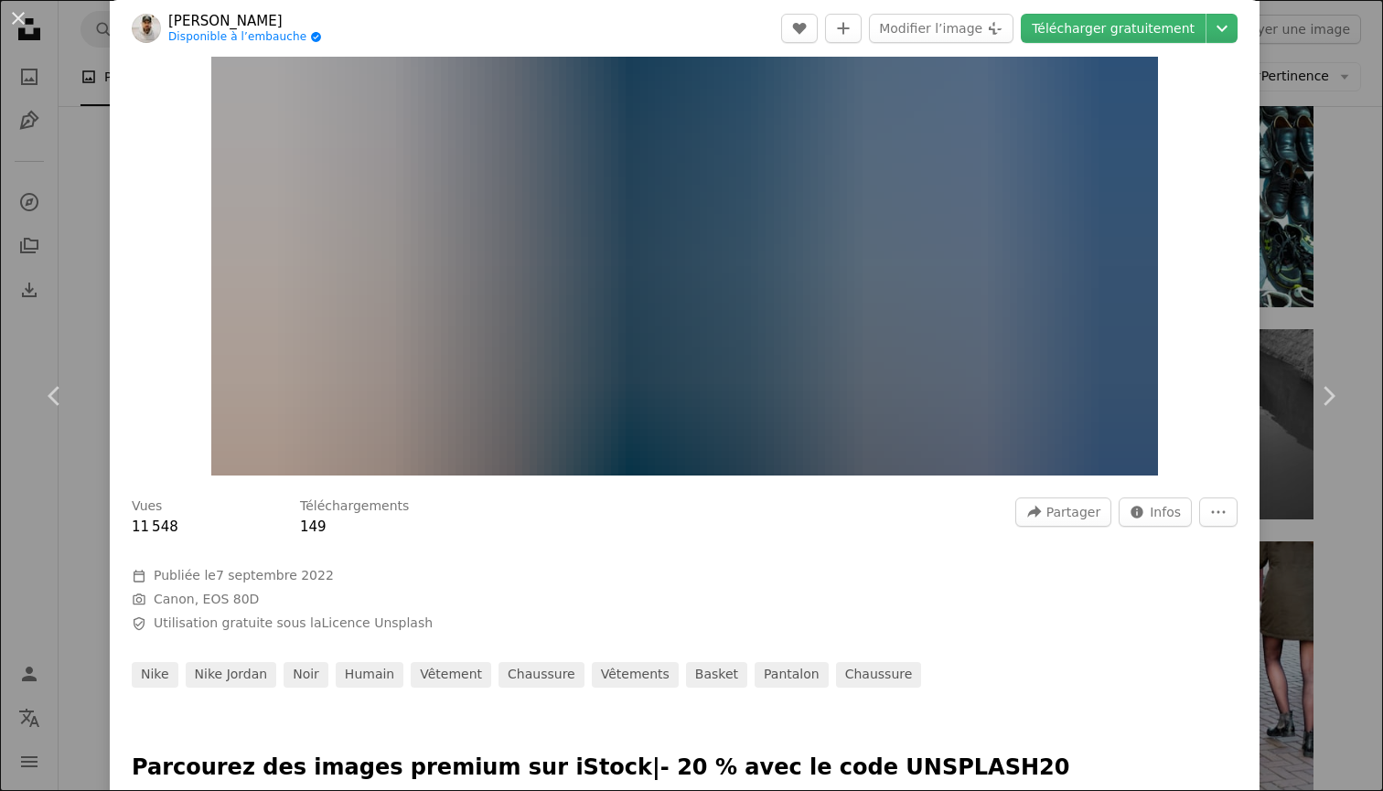
scroll to position [142, 0]
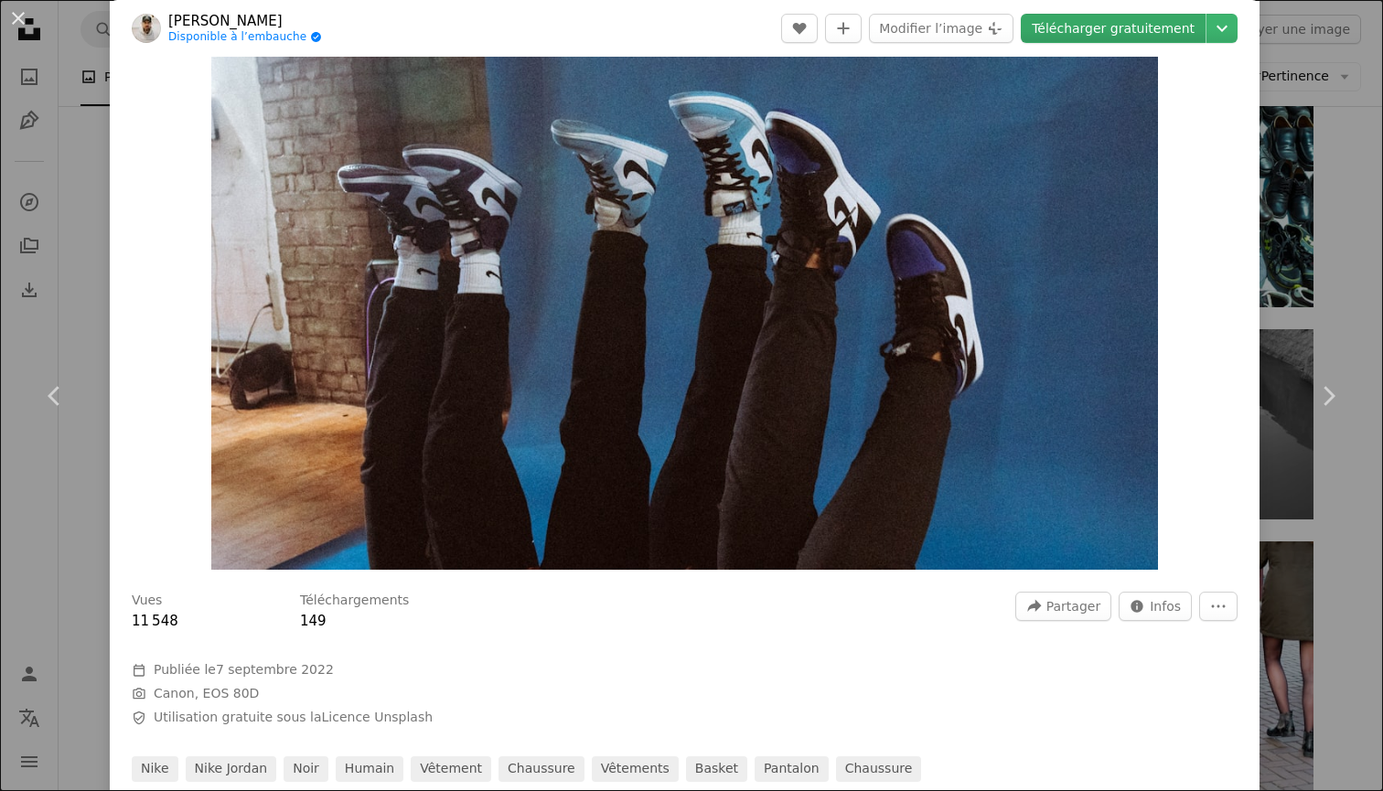
click at [897, 30] on link "Télécharger gratuitement" at bounding box center [1113, 28] width 185 height 29
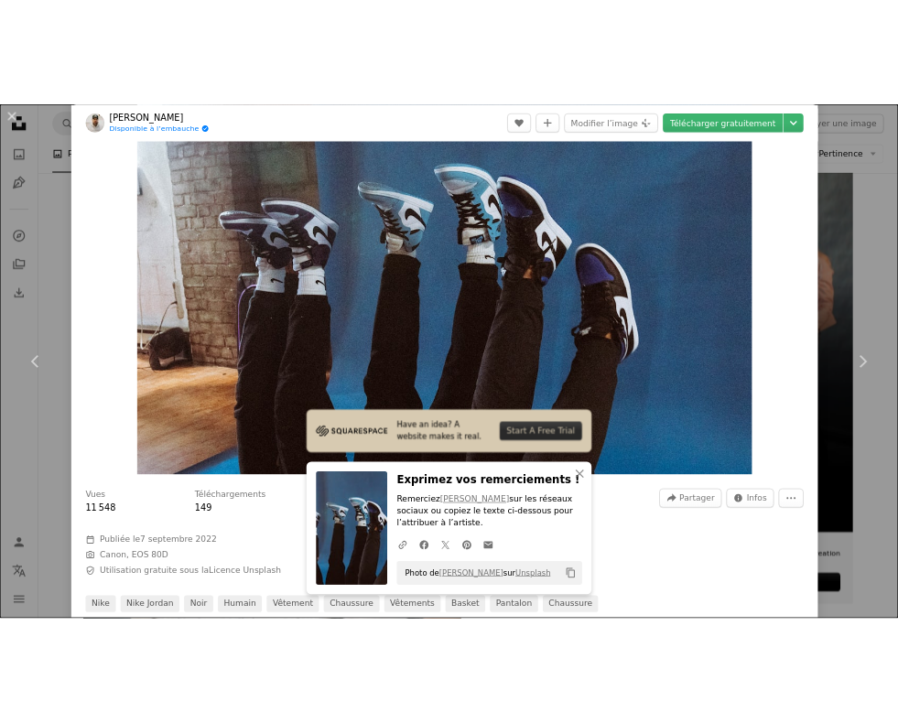
scroll to position [10470, 0]
